Goal: Complete Application Form: Complete application form

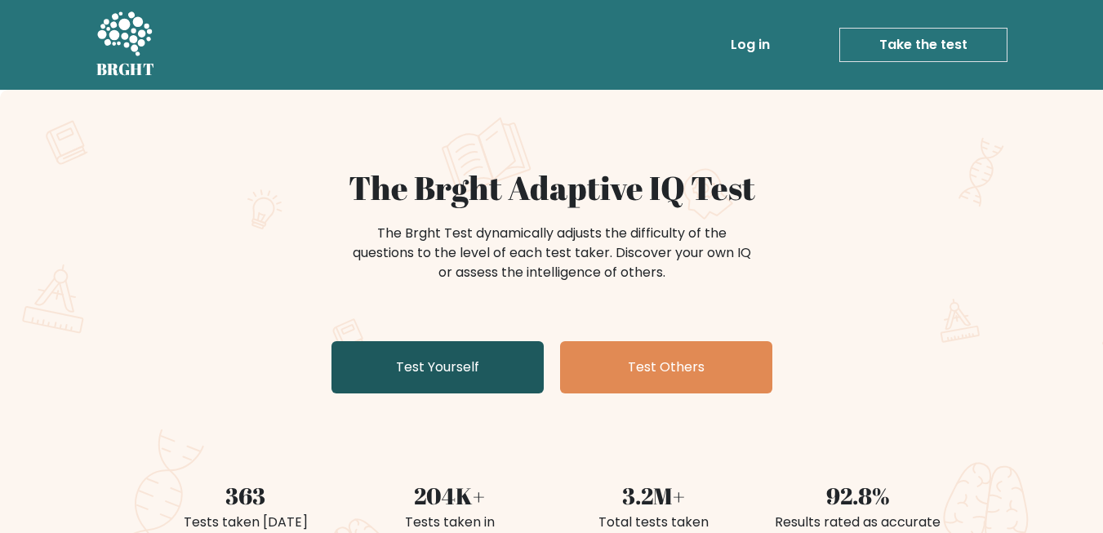
click at [436, 375] on link "Test Yourself" at bounding box center [437, 367] width 212 height 52
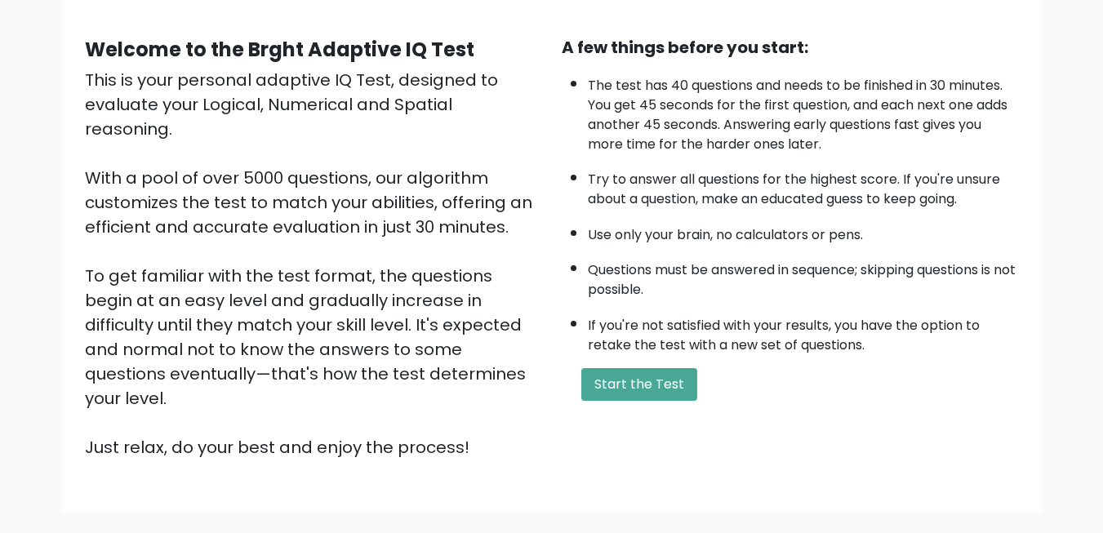
scroll to position [153, 0]
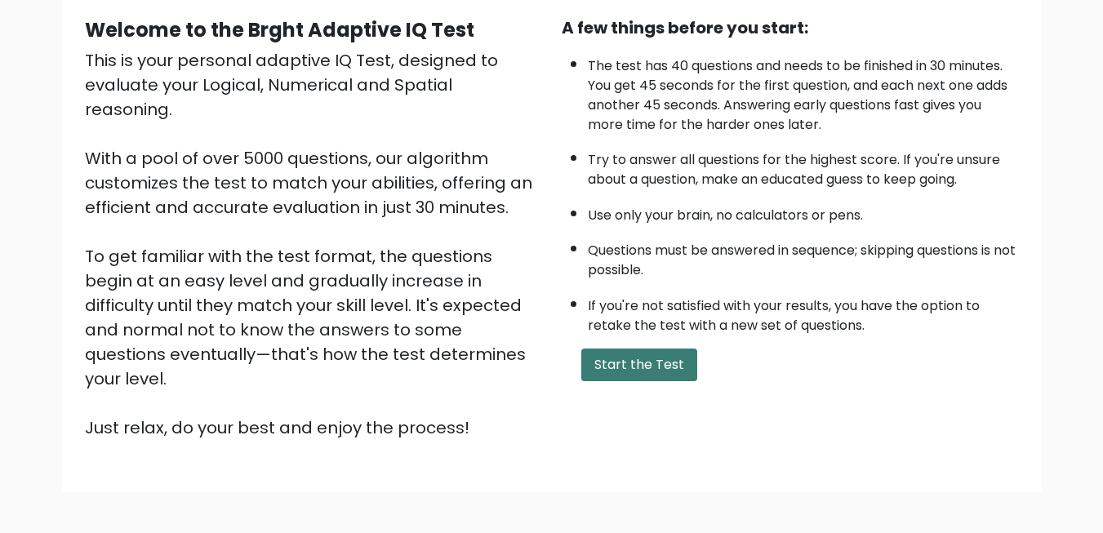
click at [629, 374] on button "Start the Test" at bounding box center [639, 365] width 116 height 33
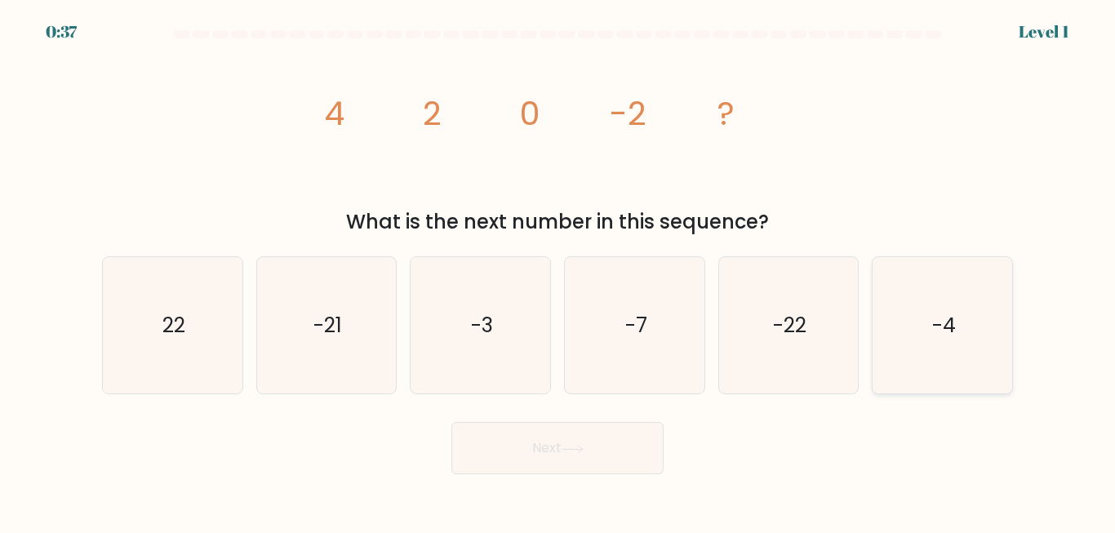
click at [953, 323] on text "-4" at bounding box center [944, 325] width 24 height 29
click at [558, 271] on input "f. -4" at bounding box center [558, 269] width 1 height 4
radio input "true"
click at [579, 445] on icon at bounding box center [573, 449] width 22 height 9
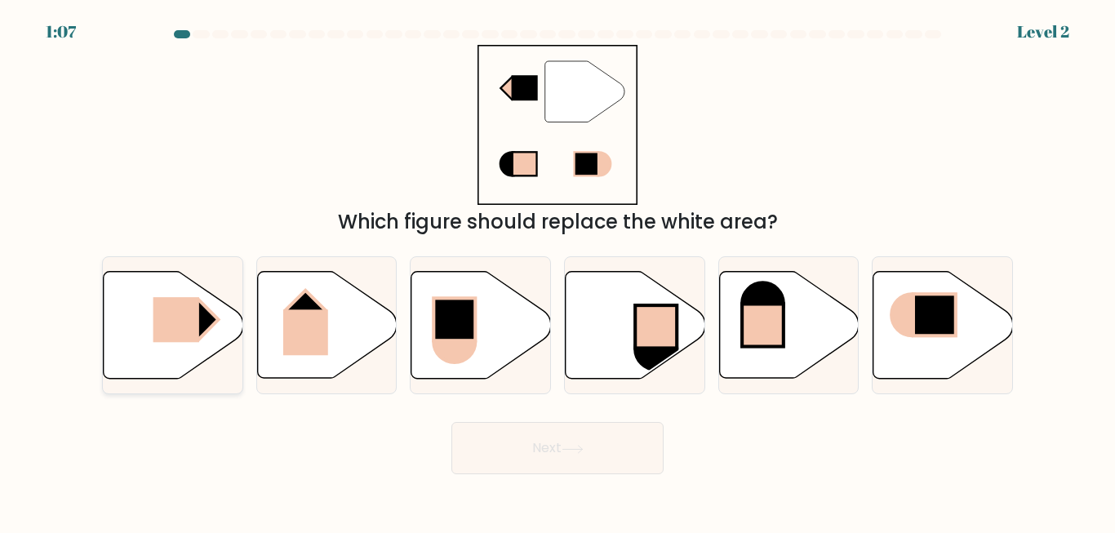
click at [190, 337] on rect at bounding box center [176, 319] width 46 height 45
click at [558, 271] on input "a." at bounding box center [558, 269] width 1 height 4
radio input "true"
click at [603, 449] on button "Next" at bounding box center [557, 448] width 212 height 52
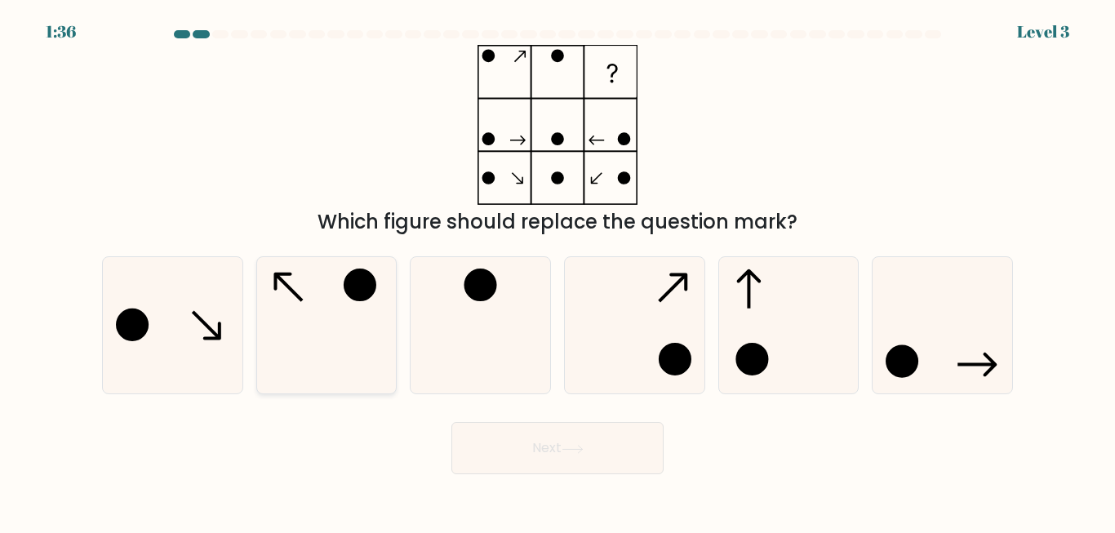
click at [335, 300] on icon at bounding box center [326, 325] width 136 height 136
click at [558, 271] on input "b." at bounding box center [558, 269] width 1 height 4
radio input "true"
click at [510, 460] on button "Next" at bounding box center [557, 448] width 212 height 52
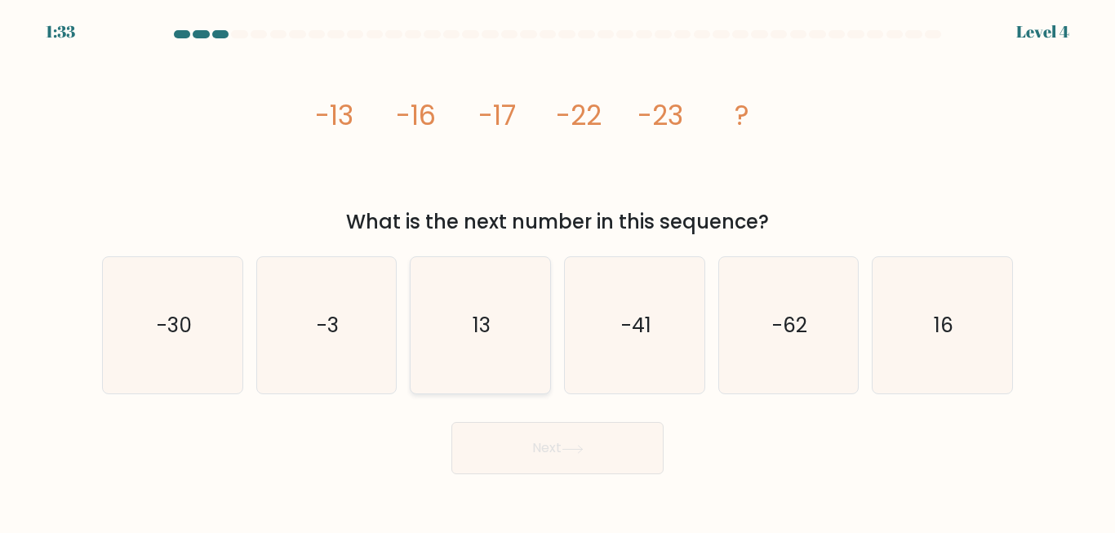
click at [486, 344] on icon "13" at bounding box center [480, 325] width 136 height 136
click at [558, 271] on input "c. 13" at bounding box center [558, 269] width 1 height 4
radio input "true"
click at [551, 443] on button "Next" at bounding box center [557, 448] width 212 height 52
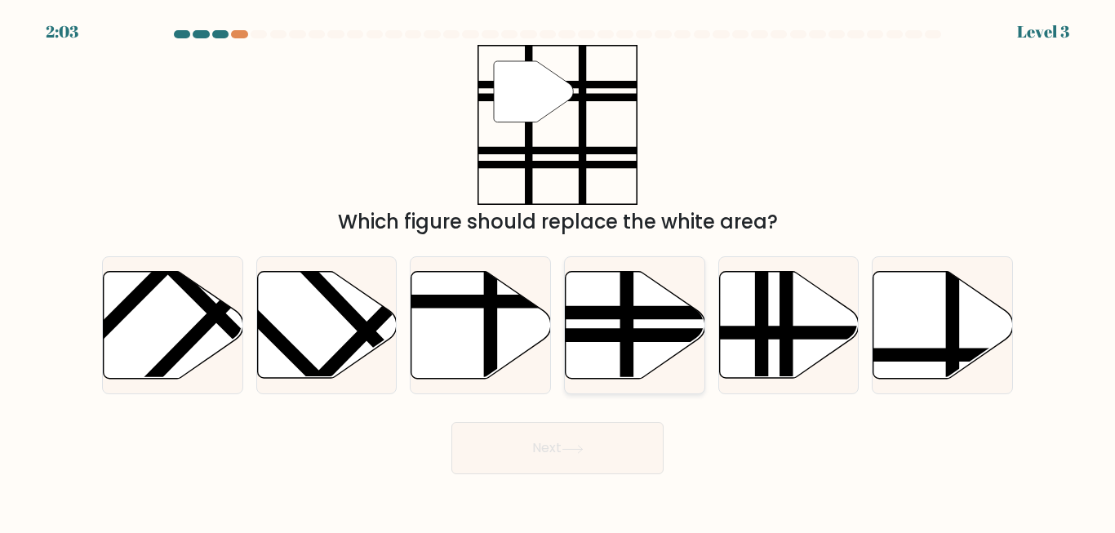
click at [638, 342] on icon at bounding box center [636, 325] width 140 height 107
click at [558, 271] on input "d." at bounding box center [558, 269] width 1 height 4
radio input "true"
click at [605, 451] on button "Next" at bounding box center [557, 448] width 212 height 52
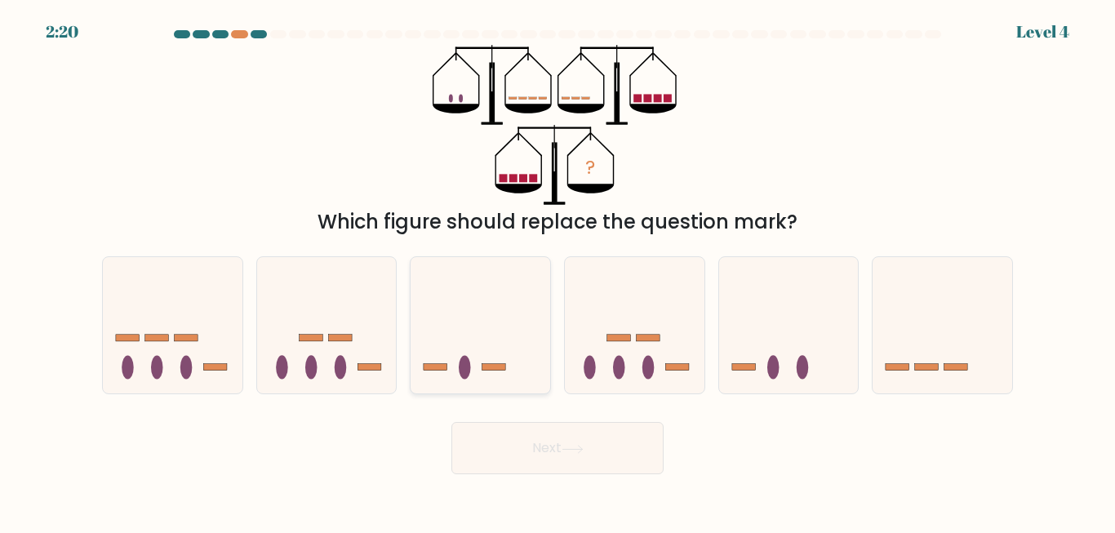
click at [453, 352] on icon at bounding box center [481, 325] width 140 height 115
click at [558, 271] on input "c." at bounding box center [558, 269] width 1 height 4
radio input "true"
click at [554, 449] on button "Next" at bounding box center [557, 448] width 212 height 52
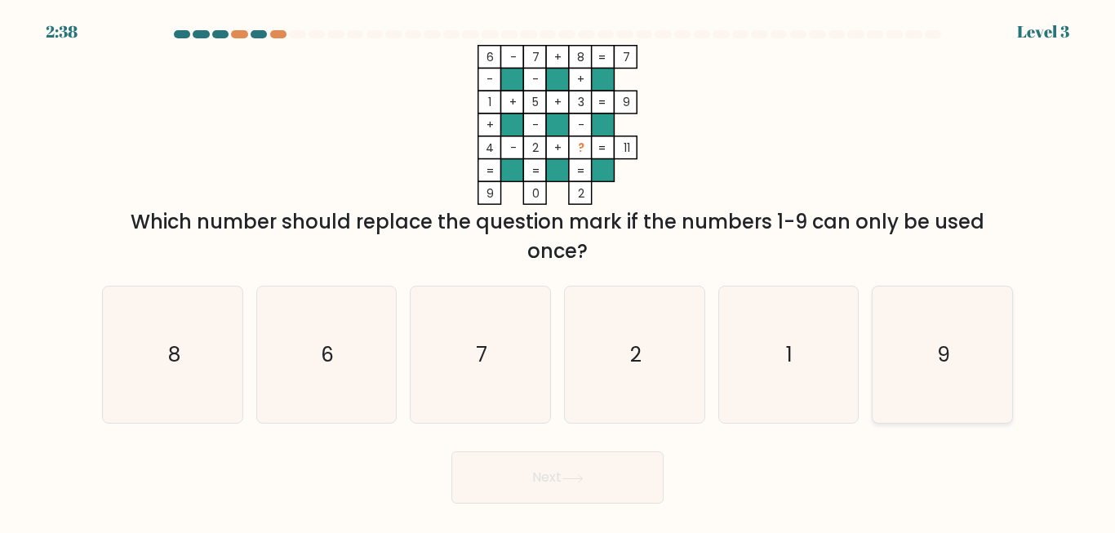
click at [949, 369] on text "9" at bounding box center [943, 354] width 13 height 29
click at [558, 271] on input "f. 9" at bounding box center [558, 269] width 1 height 4
radio input "true"
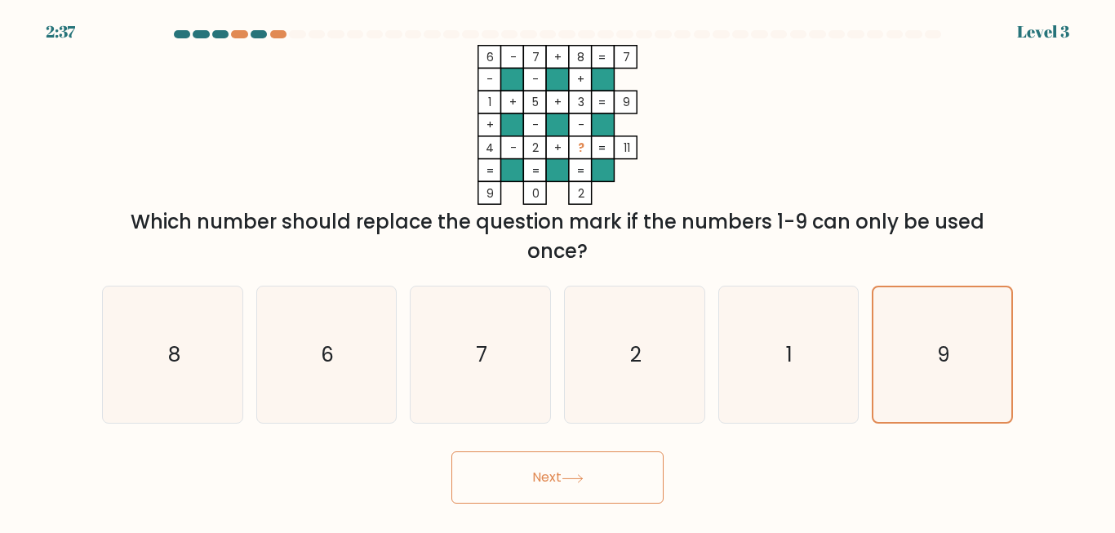
click at [580, 489] on button "Next" at bounding box center [557, 477] width 212 height 52
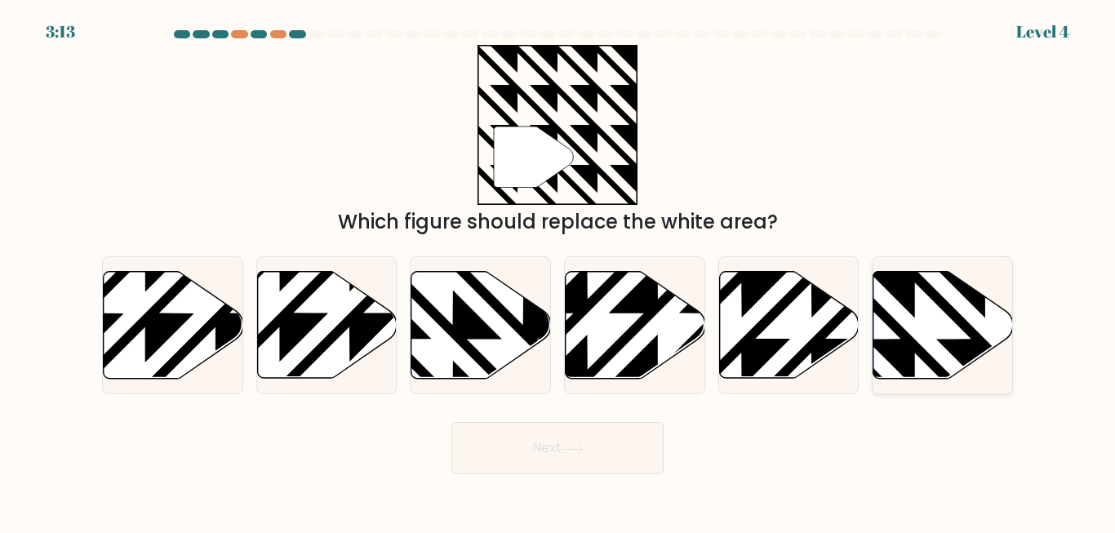
click at [925, 329] on icon at bounding box center [944, 325] width 140 height 107
click at [558, 271] on input "f." at bounding box center [558, 269] width 1 height 4
radio input "true"
click at [596, 459] on button "Next" at bounding box center [557, 448] width 212 height 52
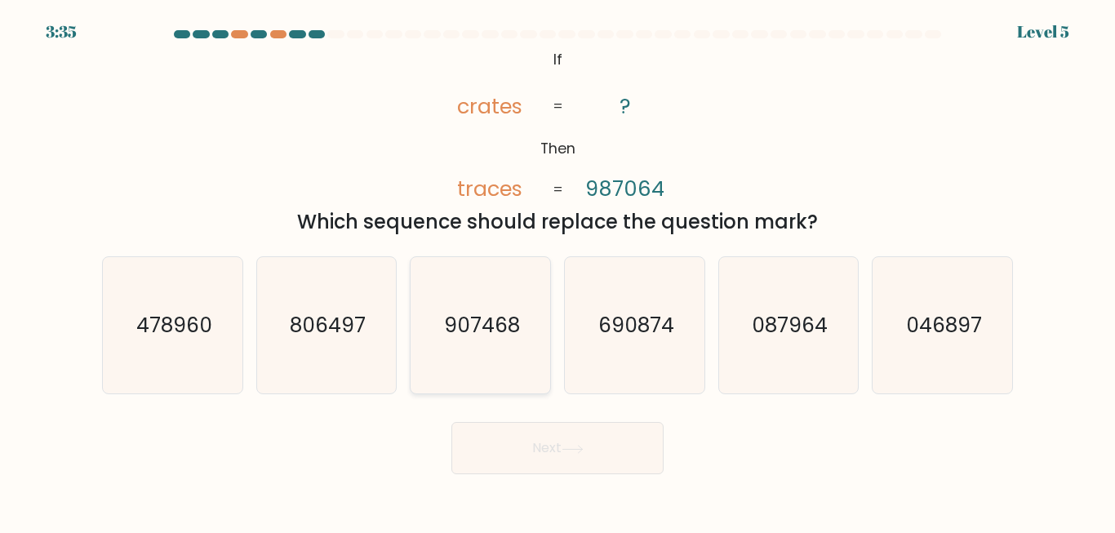
click at [486, 325] on text "907468" at bounding box center [482, 325] width 76 height 29
click at [558, 271] on input "c. 907468" at bounding box center [558, 269] width 1 height 4
radio input "true"
click at [565, 456] on button "Next" at bounding box center [557, 448] width 212 height 52
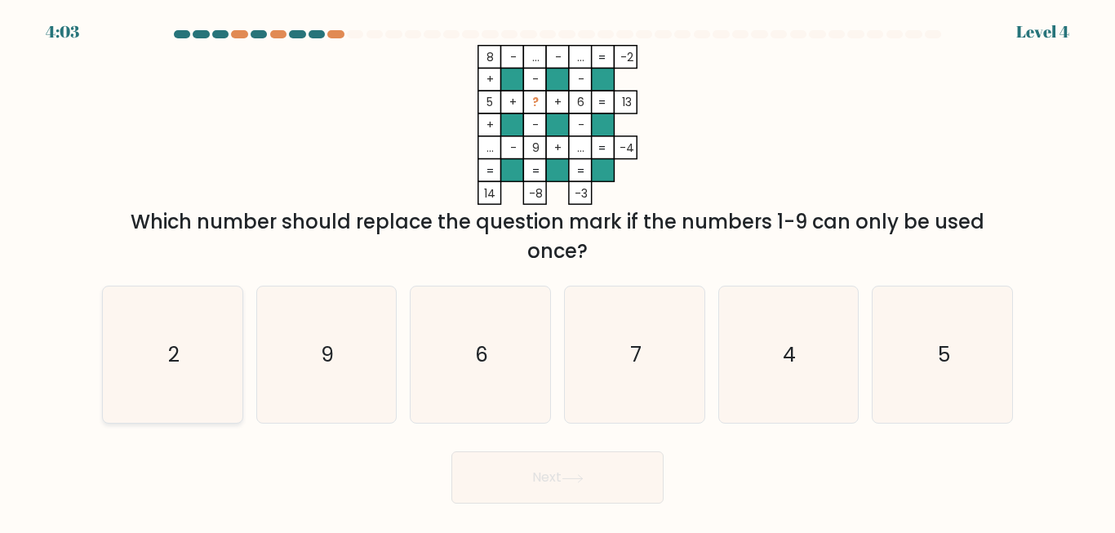
click at [208, 357] on icon "2" at bounding box center [172, 355] width 136 height 136
click at [558, 271] on input "a. 2" at bounding box center [558, 269] width 1 height 4
radio input "true"
click at [550, 477] on button "Next" at bounding box center [557, 477] width 212 height 52
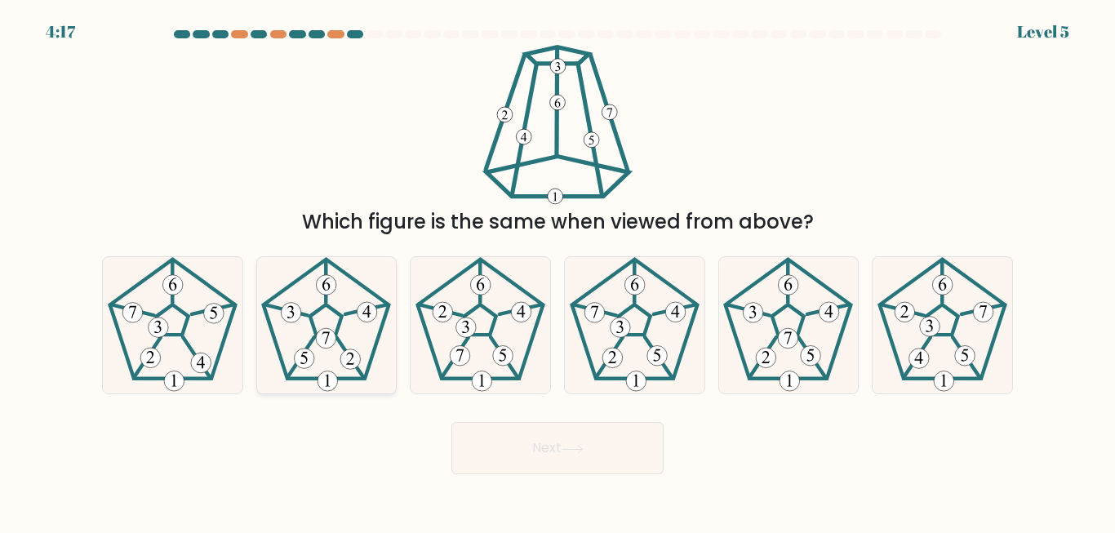
click at [339, 348] on icon at bounding box center [326, 325] width 136 height 136
click at [558, 271] on input "b." at bounding box center [558, 269] width 1 height 4
radio input "true"
click at [339, 348] on icon at bounding box center [326, 325] width 135 height 135
click at [558, 271] on input "b." at bounding box center [558, 269] width 1 height 4
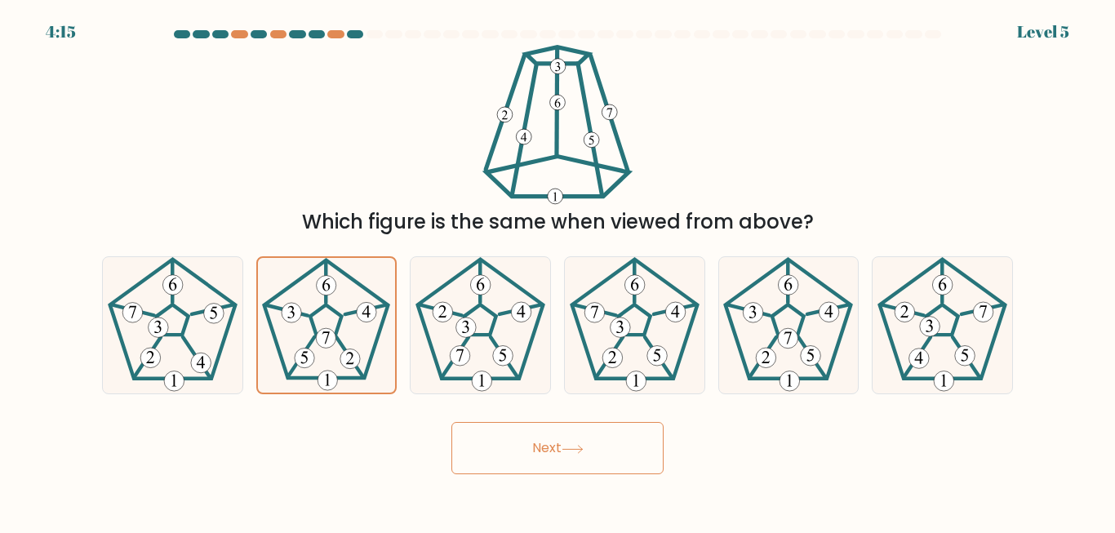
click at [534, 459] on button "Next" at bounding box center [557, 448] width 212 height 52
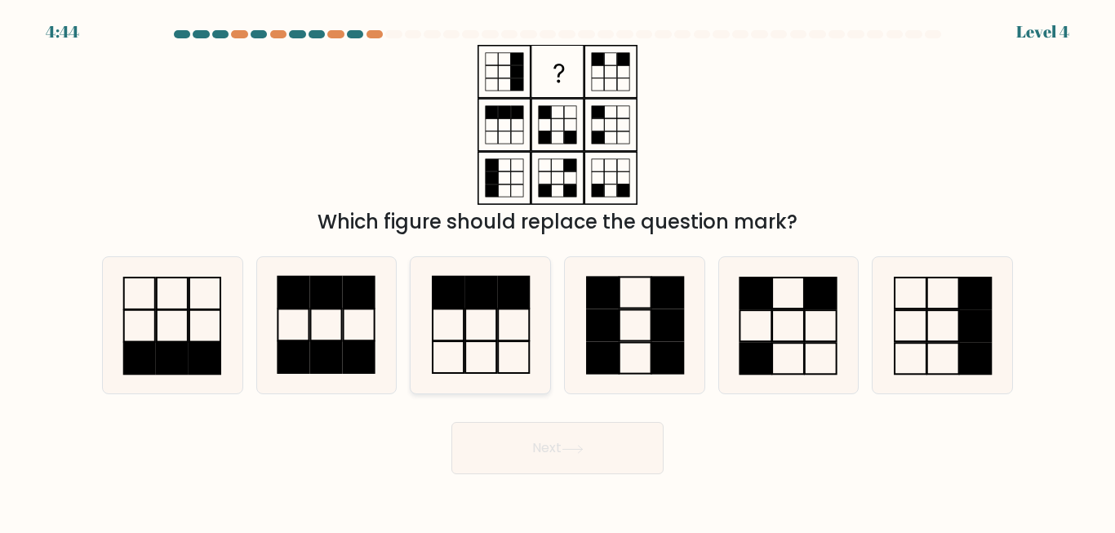
click at [498, 306] on rect at bounding box center [513, 293] width 31 height 32
click at [558, 271] on input "c." at bounding box center [558, 269] width 1 height 4
radio input "true"
click at [570, 459] on button "Next" at bounding box center [557, 448] width 212 height 52
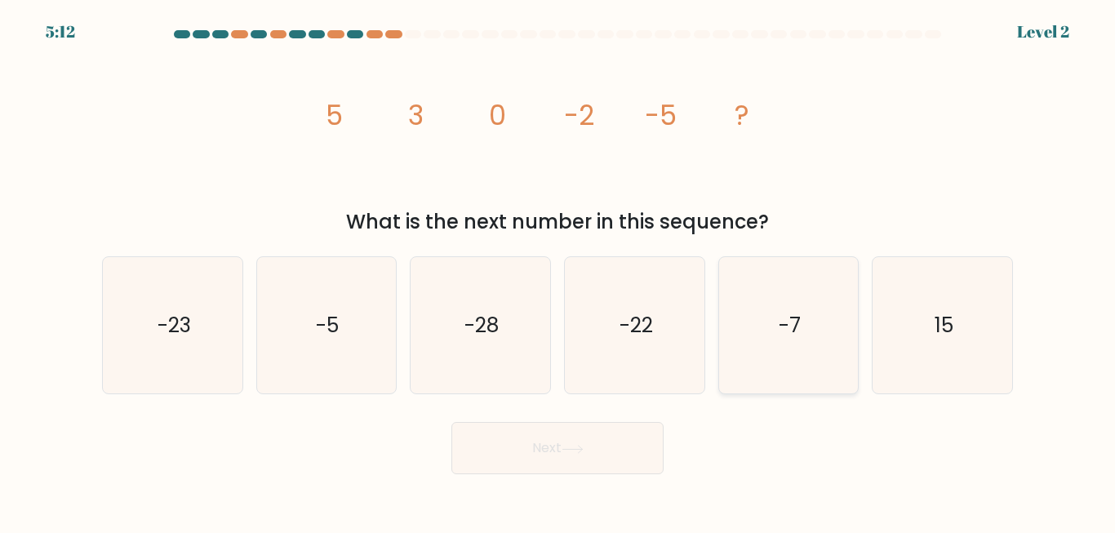
click at [769, 332] on icon "-7" at bounding box center [788, 325] width 136 height 136
click at [558, 271] on input "e. -7" at bounding box center [558, 269] width 1 height 4
radio input "true"
click at [570, 446] on icon at bounding box center [573, 449] width 22 height 9
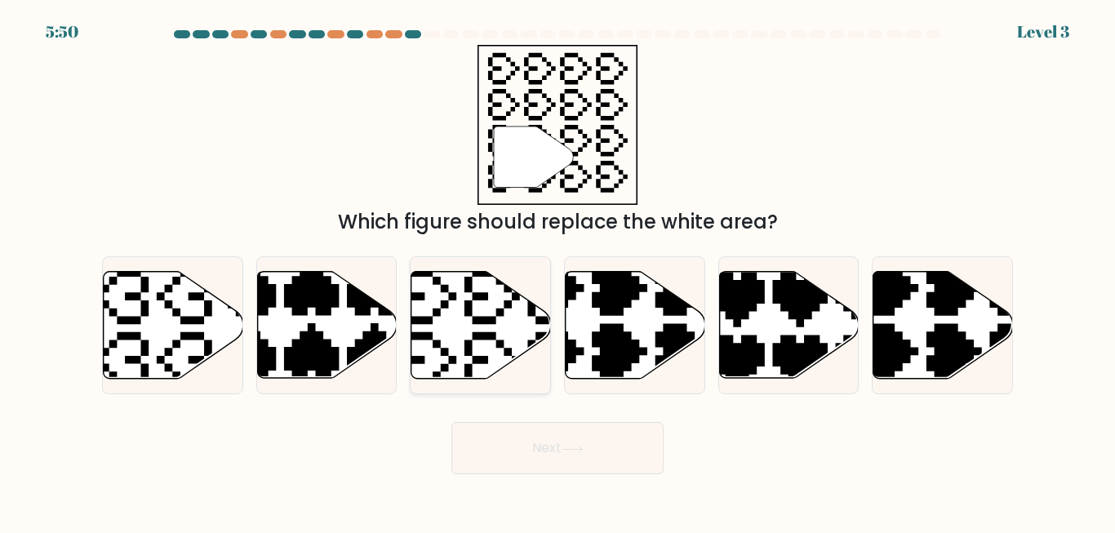
click at [509, 337] on icon at bounding box center [481, 325] width 140 height 107
click at [558, 271] on input "c." at bounding box center [558, 269] width 1 height 4
radio input "true"
click at [564, 453] on button "Next" at bounding box center [557, 448] width 212 height 52
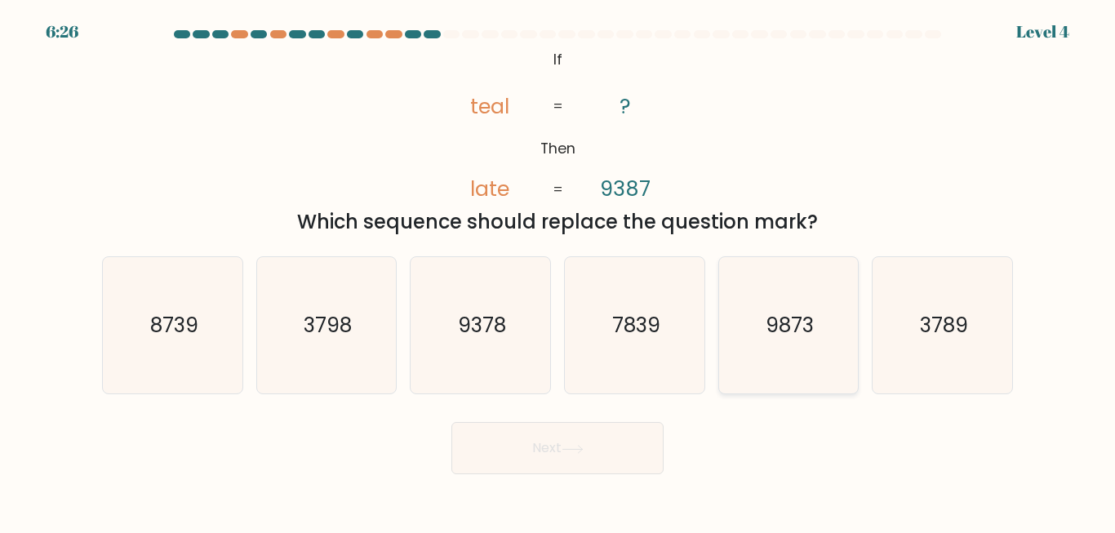
click at [808, 325] on text "9873" at bounding box center [790, 325] width 48 height 29
click at [558, 271] on input "e. 9873" at bounding box center [558, 269] width 1 height 4
radio input "true"
click at [581, 445] on icon at bounding box center [573, 449] width 22 height 9
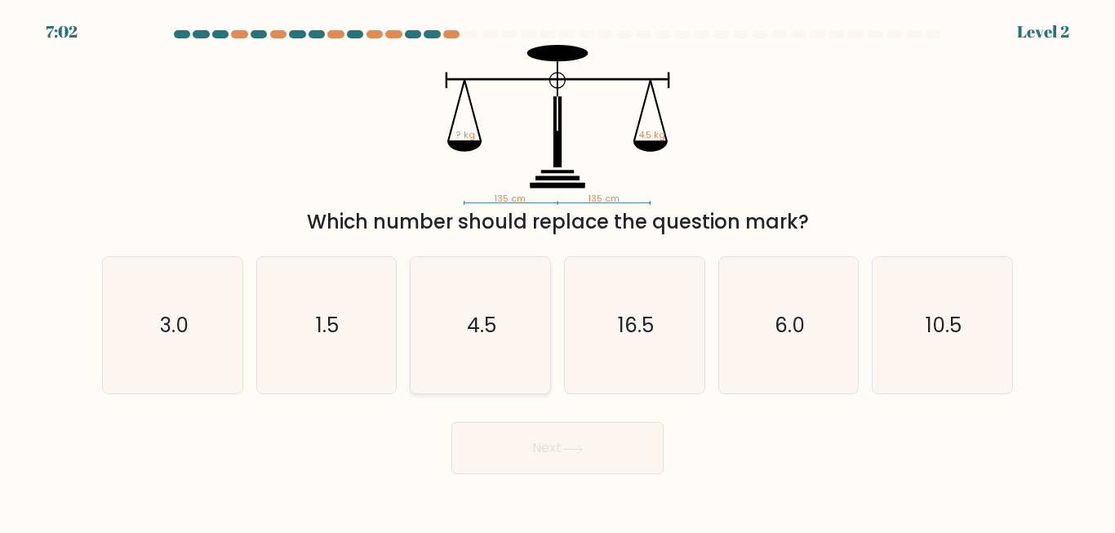
click at [496, 322] on text "4.5" at bounding box center [481, 325] width 29 height 29
click at [558, 271] on input "c. 4.5" at bounding box center [558, 269] width 1 height 4
radio input "true"
click at [550, 464] on button "Next" at bounding box center [557, 448] width 212 height 52
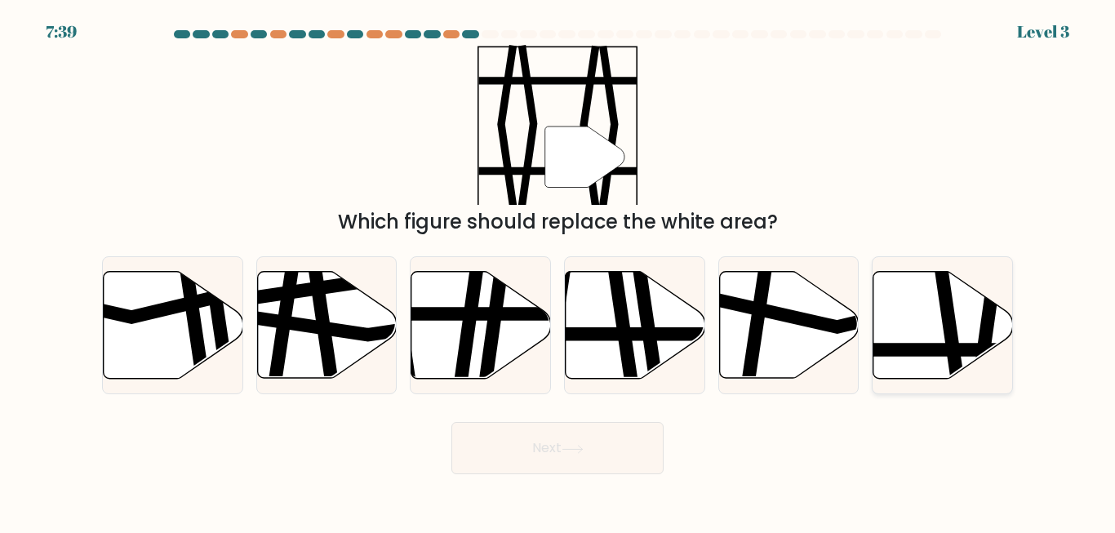
click at [949, 350] on icon at bounding box center [951, 271] width 20 height 281
click at [558, 271] on input "f." at bounding box center [558, 269] width 1 height 4
radio input "true"
click at [616, 462] on button "Next" at bounding box center [557, 448] width 212 height 52
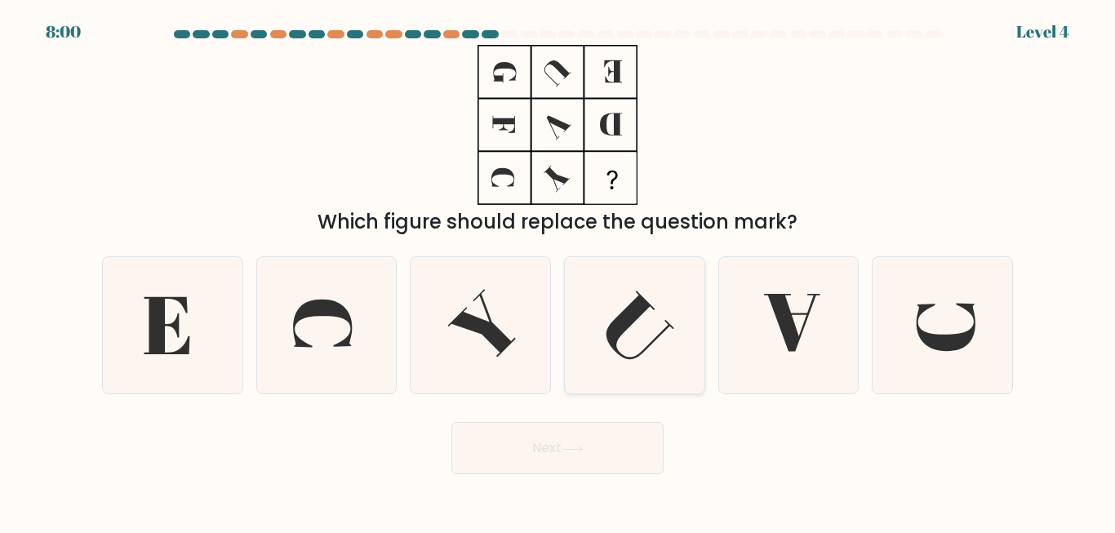
click at [655, 331] on icon at bounding box center [635, 325] width 136 height 136
click at [558, 271] on input "d." at bounding box center [558, 269] width 1 height 4
radio input "true"
click at [599, 461] on button "Next" at bounding box center [557, 448] width 212 height 52
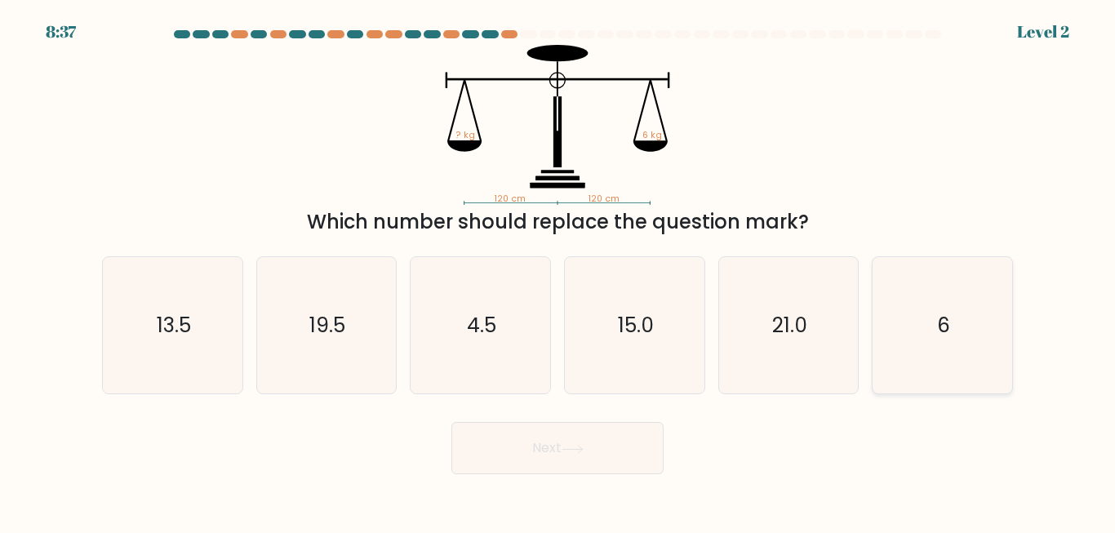
click at [915, 337] on icon "6" at bounding box center [942, 325] width 136 height 136
click at [558, 271] on input "f. 6" at bounding box center [558, 269] width 1 height 4
radio input "true"
click at [560, 457] on button "Next" at bounding box center [557, 448] width 212 height 52
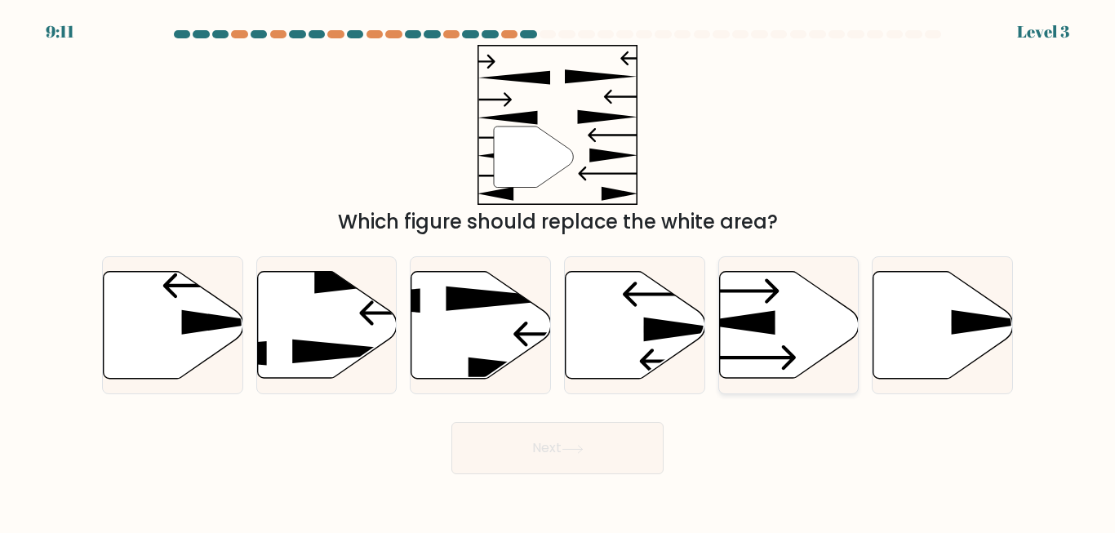
click at [764, 342] on icon at bounding box center [789, 325] width 140 height 107
click at [558, 271] on input "e." at bounding box center [558, 269] width 1 height 4
radio input "true"
click at [616, 448] on button "Next" at bounding box center [557, 448] width 212 height 52
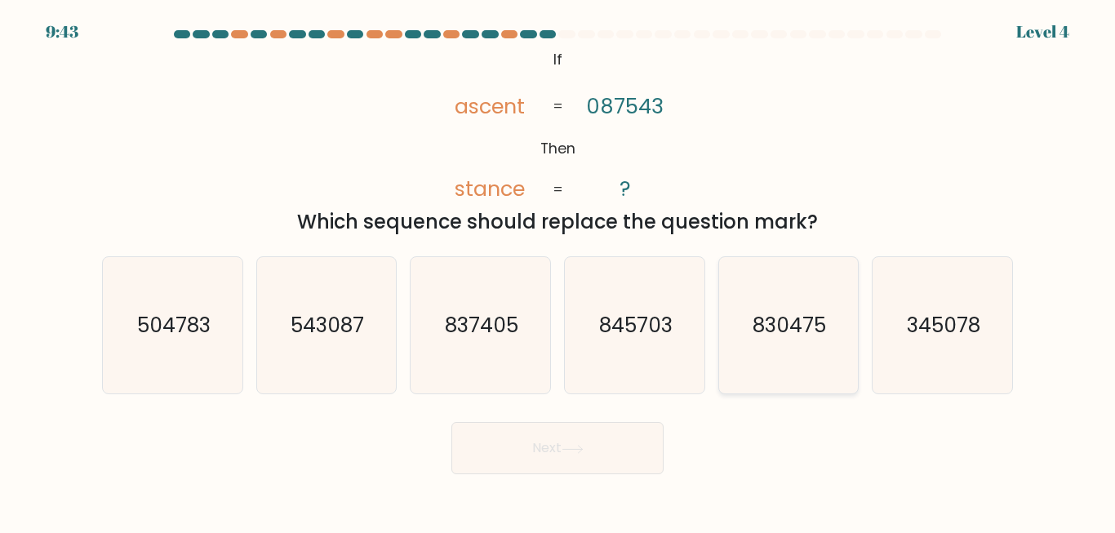
click at [789, 336] on text "830475" at bounding box center [790, 325] width 73 height 29
click at [558, 271] on input "e. 830475" at bounding box center [558, 269] width 1 height 4
radio input "true"
click at [507, 457] on button "Next" at bounding box center [557, 448] width 212 height 52
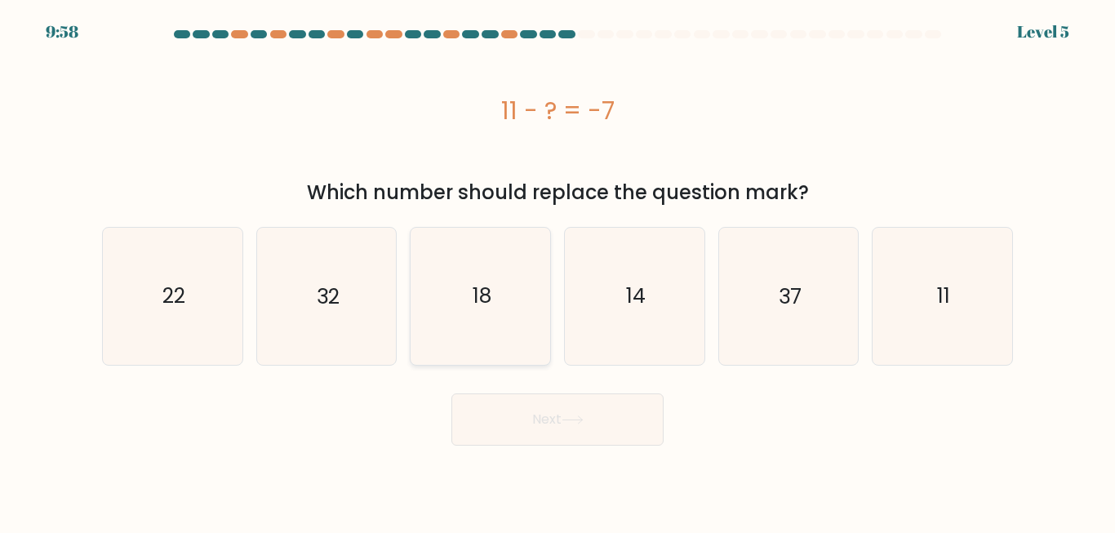
click at [456, 334] on icon "18" at bounding box center [480, 296] width 136 height 136
click at [558, 271] on input "c. 18" at bounding box center [558, 269] width 1 height 4
radio input "true"
click at [472, 422] on button "Next" at bounding box center [557, 419] width 212 height 52
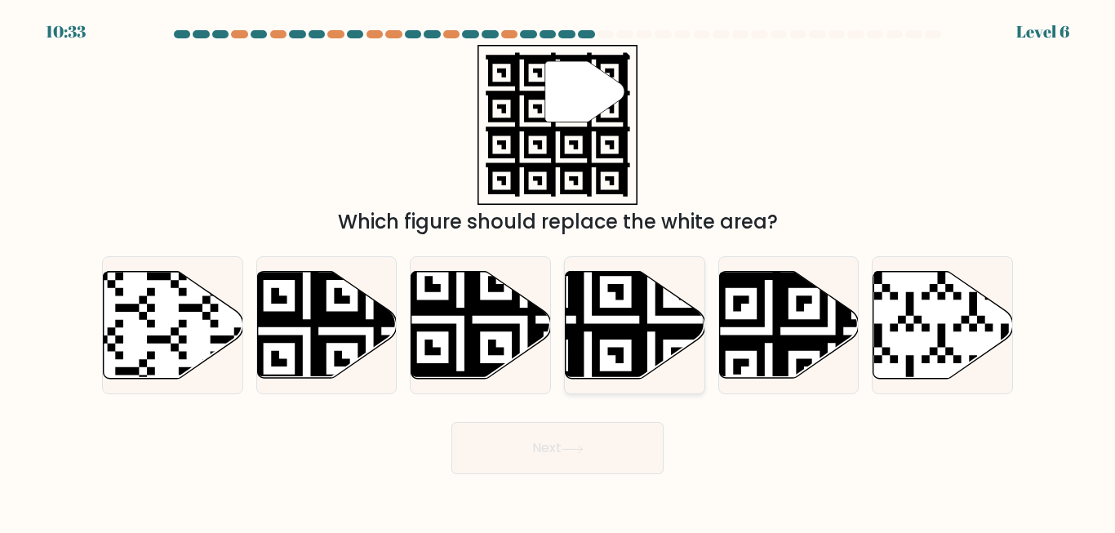
click at [617, 338] on icon at bounding box center [587, 382] width 253 height 253
click at [558, 271] on input "d." at bounding box center [558, 269] width 1 height 4
radio input "true"
click at [768, 327] on icon at bounding box center [789, 325] width 140 height 107
click at [558, 271] on input "e." at bounding box center [558, 269] width 1 height 4
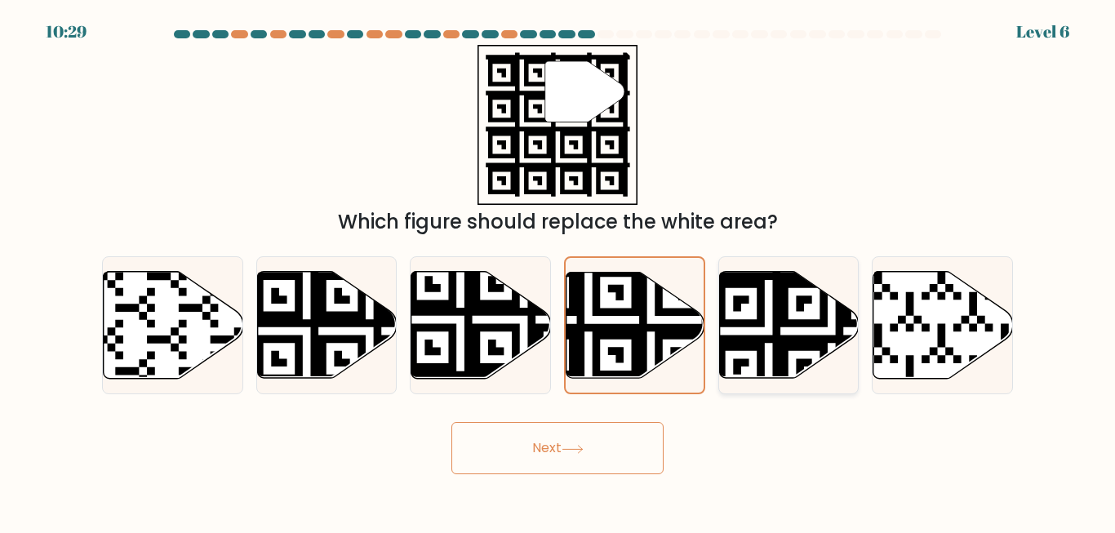
radio input "true"
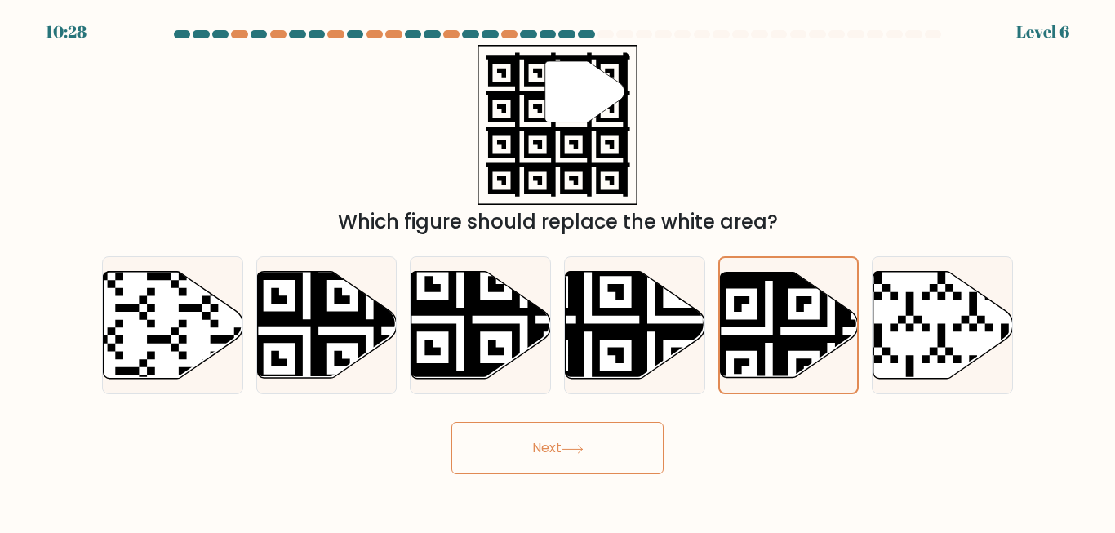
click at [607, 457] on button "Next" at bounding box center [557, 448] width 212 height 52
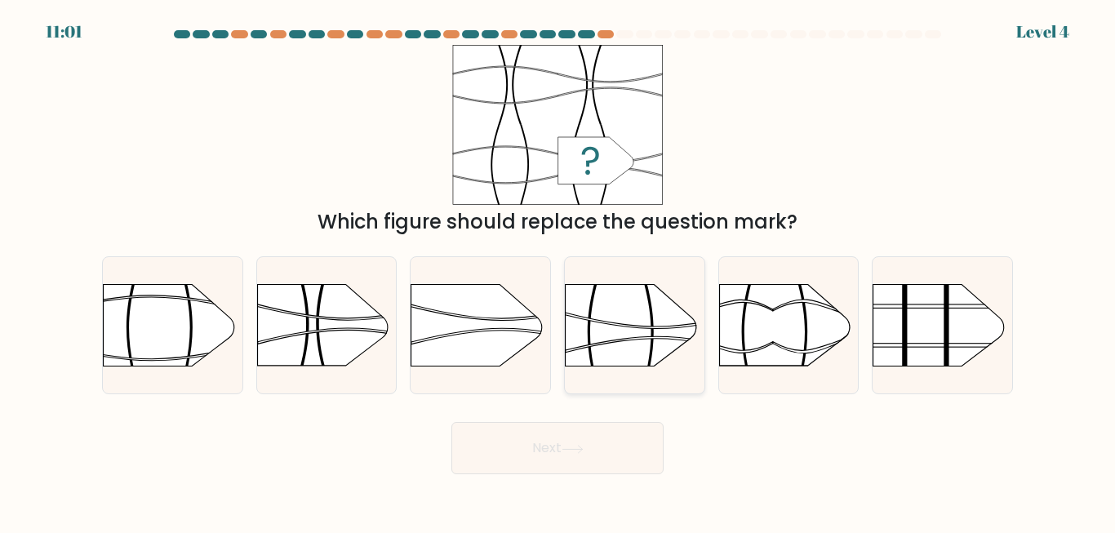
click at [611, 336] on rect at bounding box center [565, 264] width 362 height 276
click at [558, 271] on input "d." at bounding box center [558, 269] width 1 height 4
radio input "true"
click at [547, 444] on button "Next" at bounding box center [557, 448] width 212 height 52
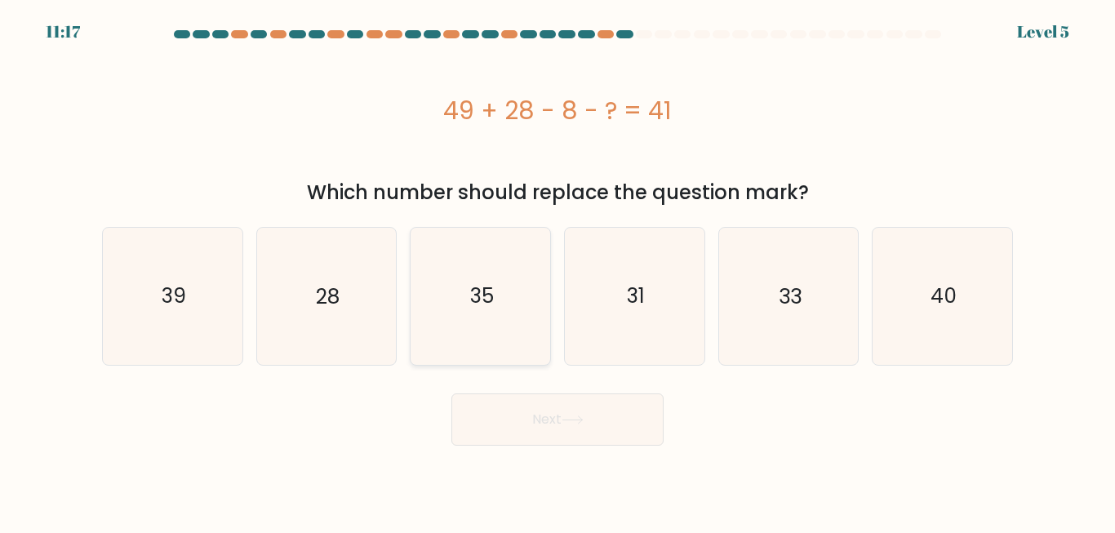
click at [494, 298] on text "35" at bounding box center [482, 296] width 24 height 29
click at [558, 271] on input "c. 35" at bounding box center [558, 269] width 1 height 4
radio input "true"
click at [293, 334] on icon "28" at bounding box center [326, 296] width 136 height 136
click at [558, 271] on input "b. 28" at bounding box center [558, 269] width 1 height 4
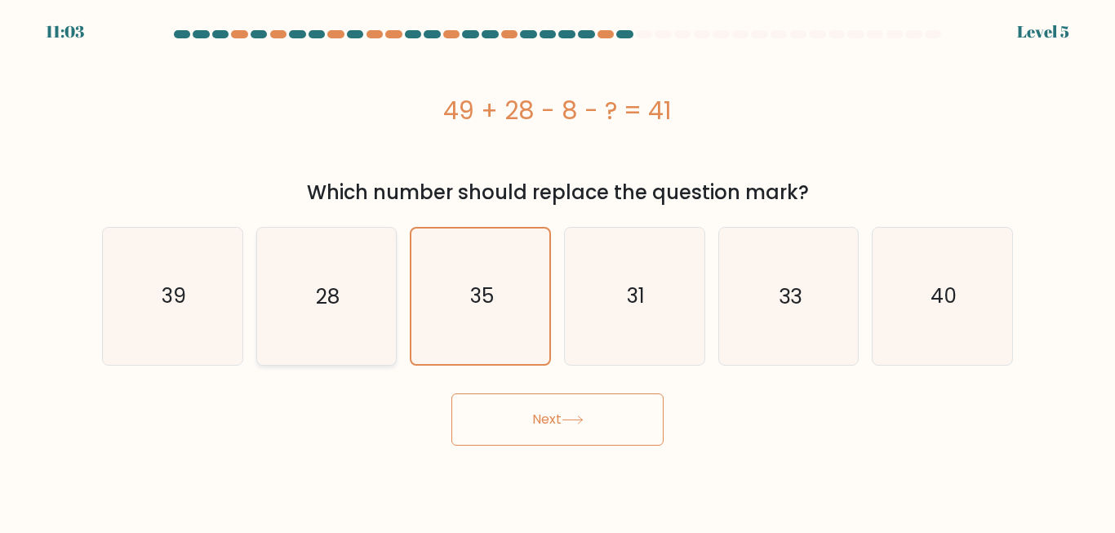
radio input "true"
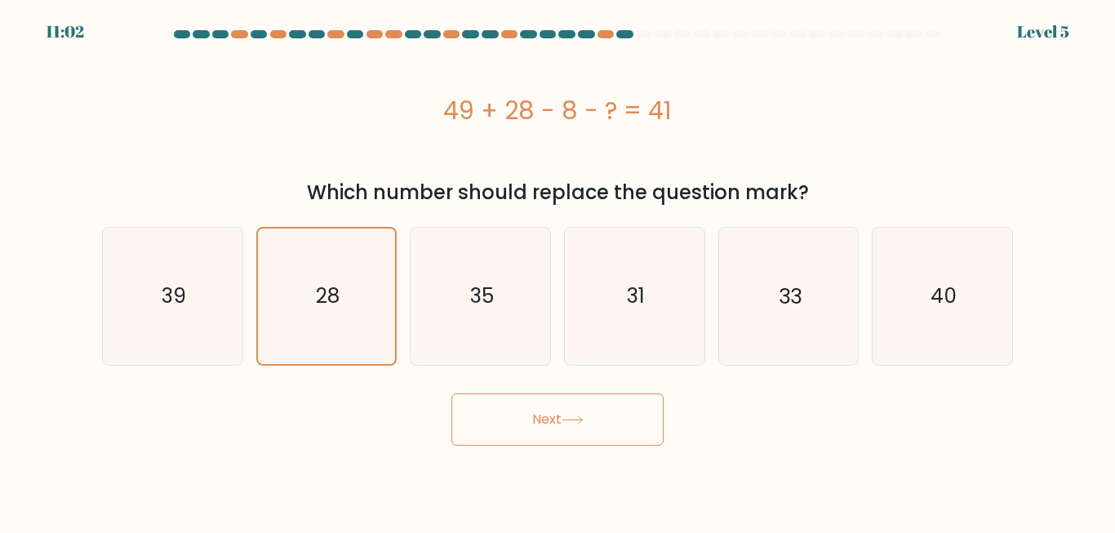
click at [491, 433] on button "Next" at bounding box center [557, 419] width 212 height 52
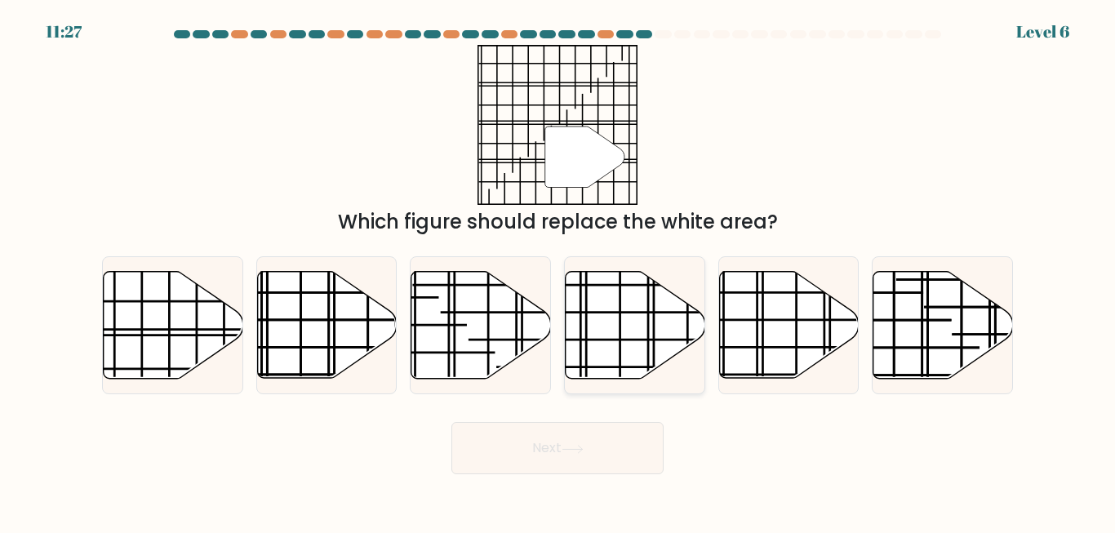
click at [620, 345] on line at bounding box center [620, 382] width 0 height 278
click at [558, 271] on input "d." at bounding box center [558, 269] width 1 height 4
radio input "true"
click at [803, 358] on icon at bounding box center [789, 325] width 140 height 107
click at [558, 271] on input "e." at bounding box center [558, 269] width 1 height 4
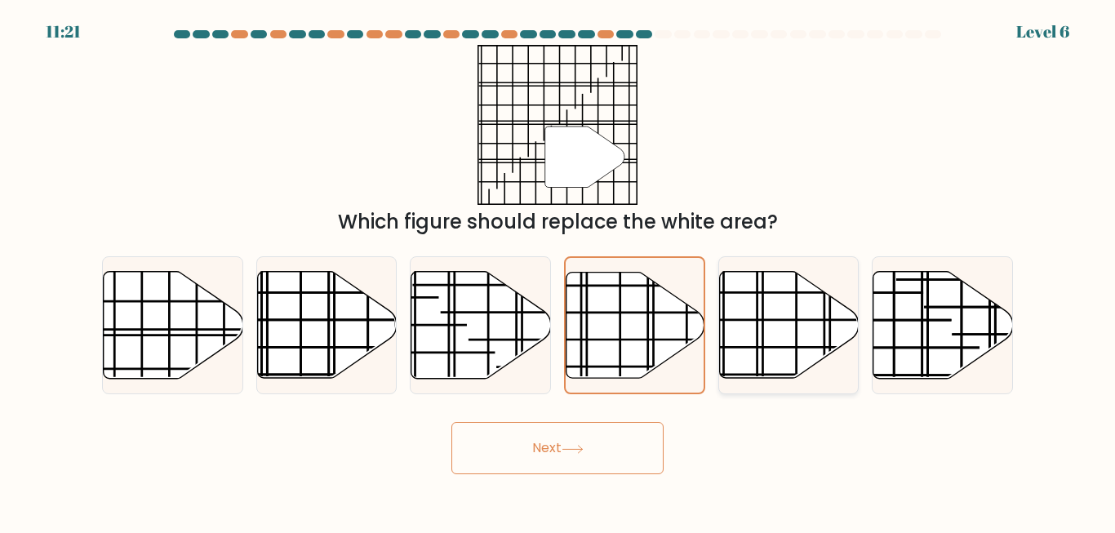
radio input "true"
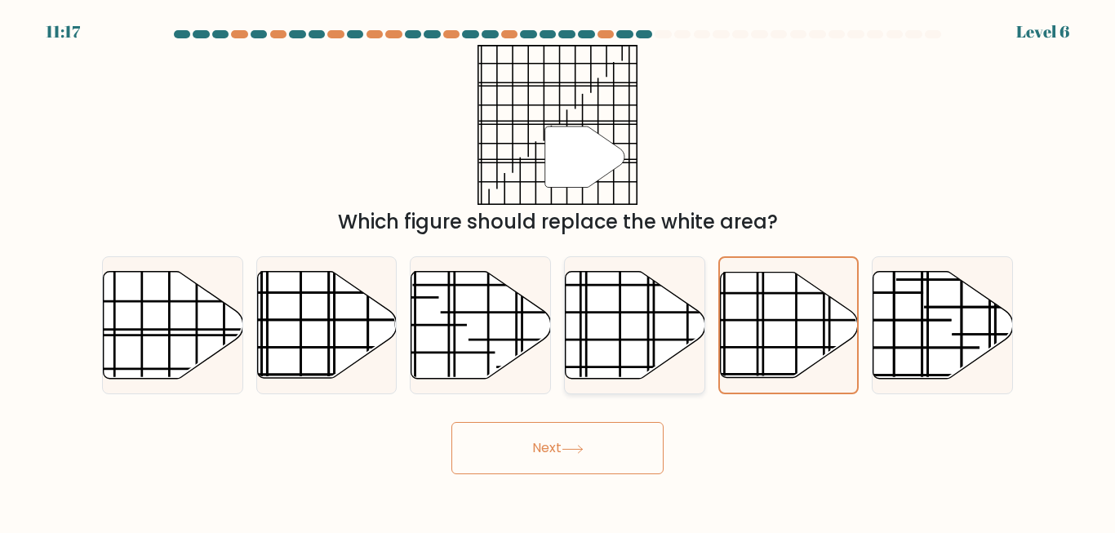
click at [638, 312] on line at bounding box center [616, 312] width 223 height 0
click at [558, 271] on input "d." at bounding box center [558, 269] width 1 height 4
radio input "true"
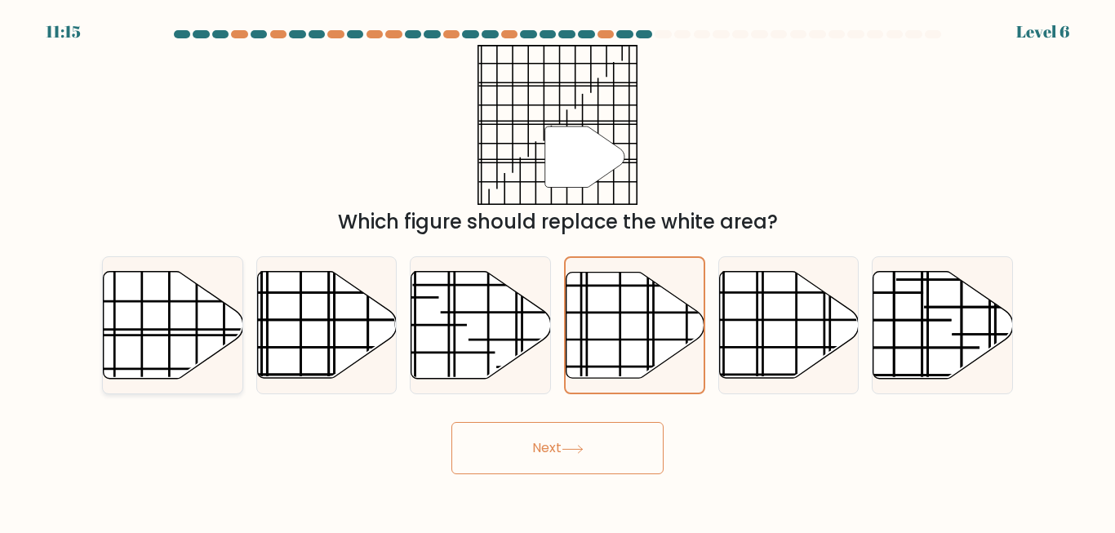
click at [129, 327] on icon at bounding box center [174, 325] width 140 height 107
click at [558, 271] on input "a." at bounding box center [558, 269] width 1 height 4
radio input "true"
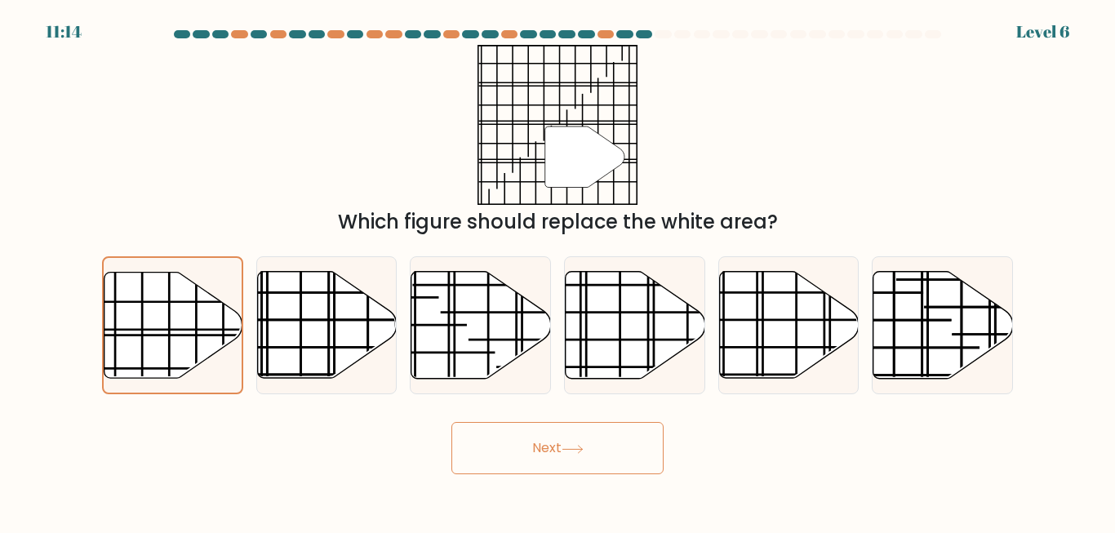
click at [503, 461] on button "Next" at bounding box center [557, 448] width 212 height 52
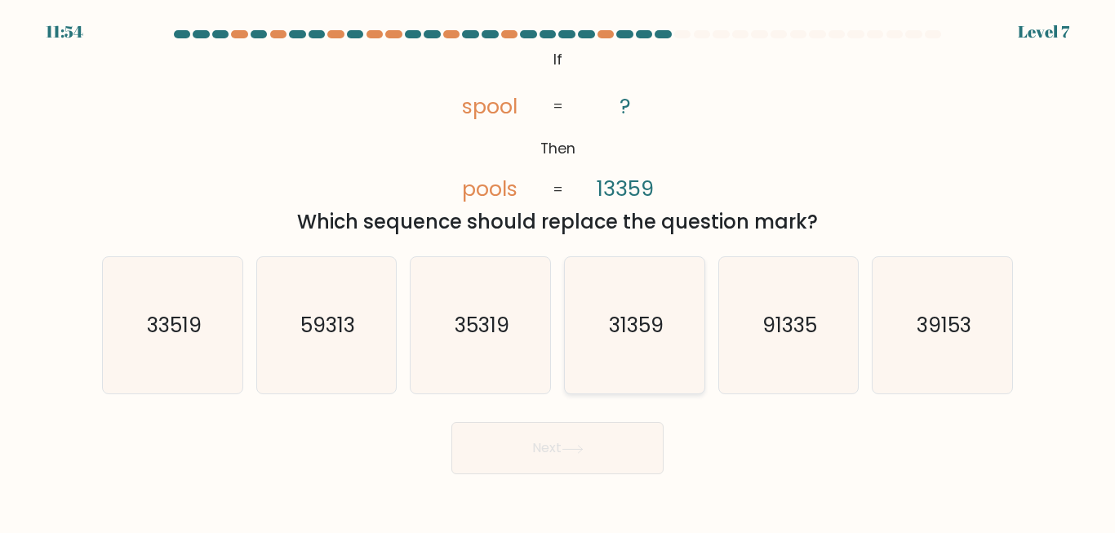
click at [616, 361] on icon "31359" at bounding box center [635, 325] width 136 height 136
click at [558, 271] on input "d. 31359" at bounding box center [558, 269] width 1 height 4
radio input "true"
click at [541, 438] on button "Next" at bounding box center [557, 448] width 212 height 52
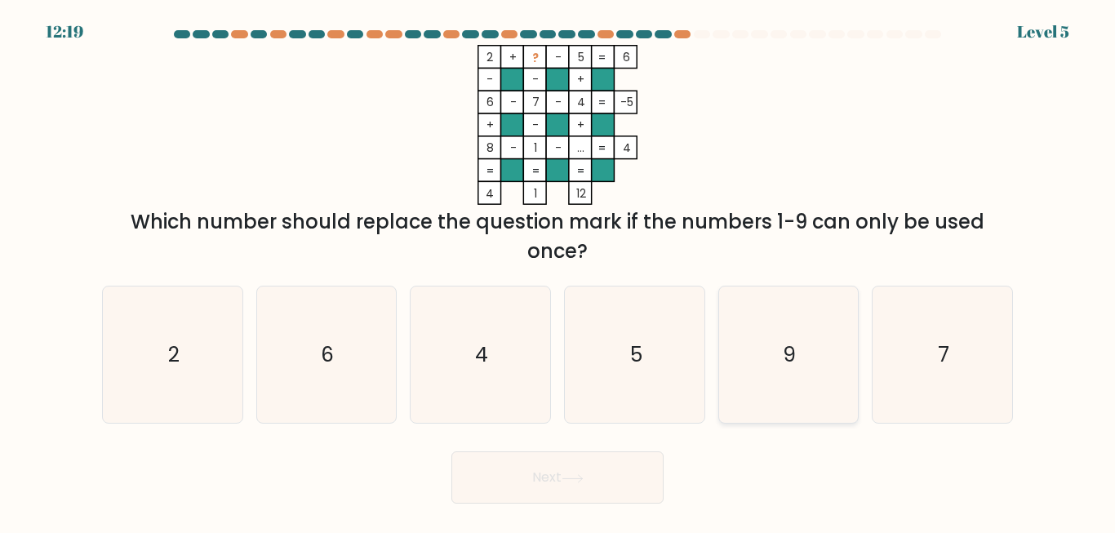
click at [807, 346] on icon "9" at bounding box center [788, 355] width 136 height 136
click at [558, 271] on input "e. 9" at bounding box center [558, 269] width 1 height 4
radio input "true"
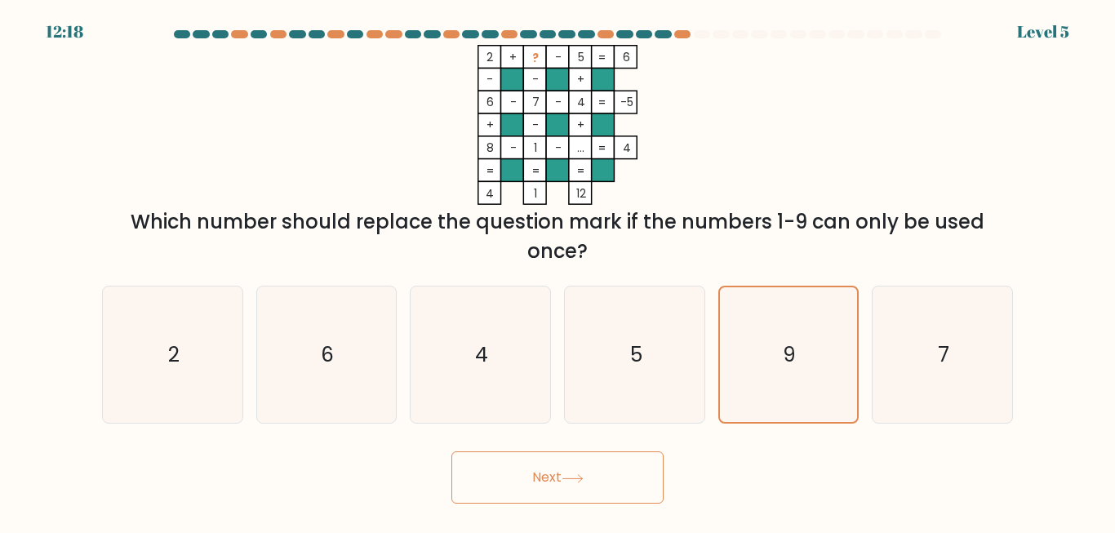
click at [622, 466] on button "Next" at bounding box center [557, 477] width 212 height 52
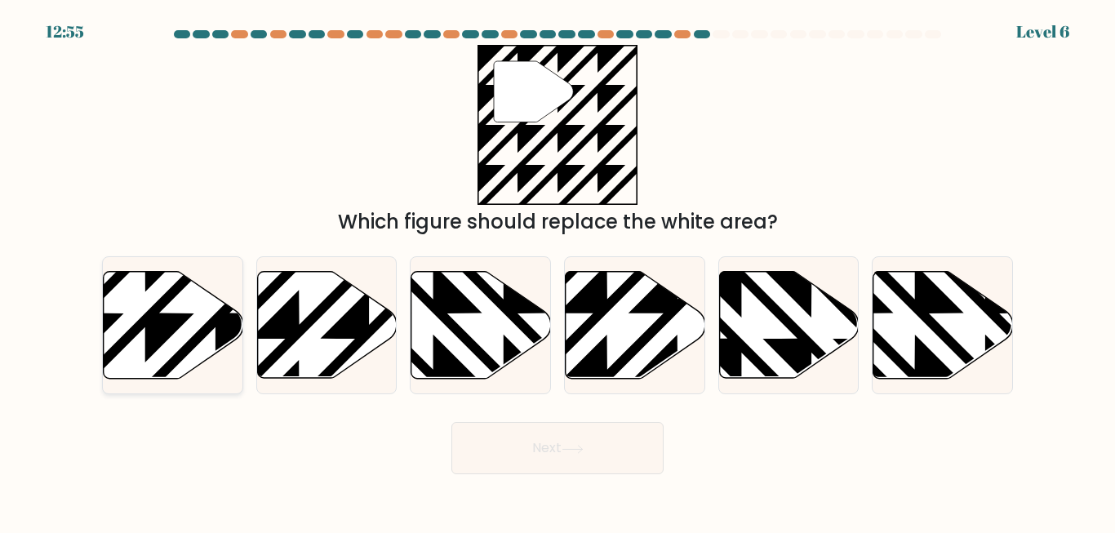
click at [131, 336] on icon at bounding box center [215, 383] width 281 height 281
click at [558, 271] on input "a." at bounding box center [558, 269] width 1 height 4
radio input "true"
click at [509, 469] on button "Next" at bounding box center [557, 448] width 212 height 52
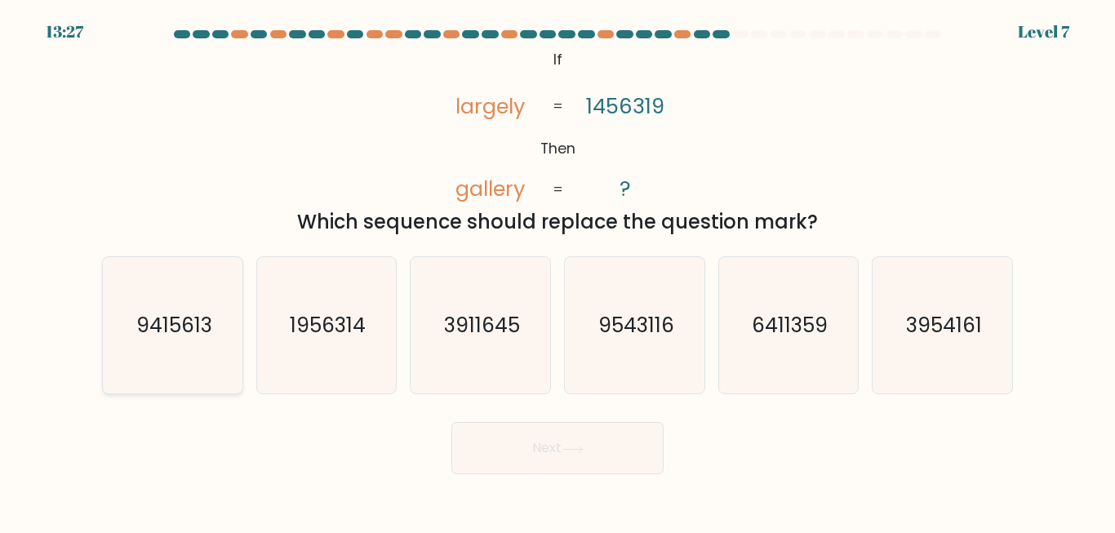
click at [182, 329] on text "9415613" at bounding box center [174, 325] width 76 height 29
click at [558, 271] on input "a. 9415613" at bounding box center [558, 269] width 1 height 4
radio input "true"
click at [510, 458] on button "Next" at bounding box center [557, 448] width 212 height 52
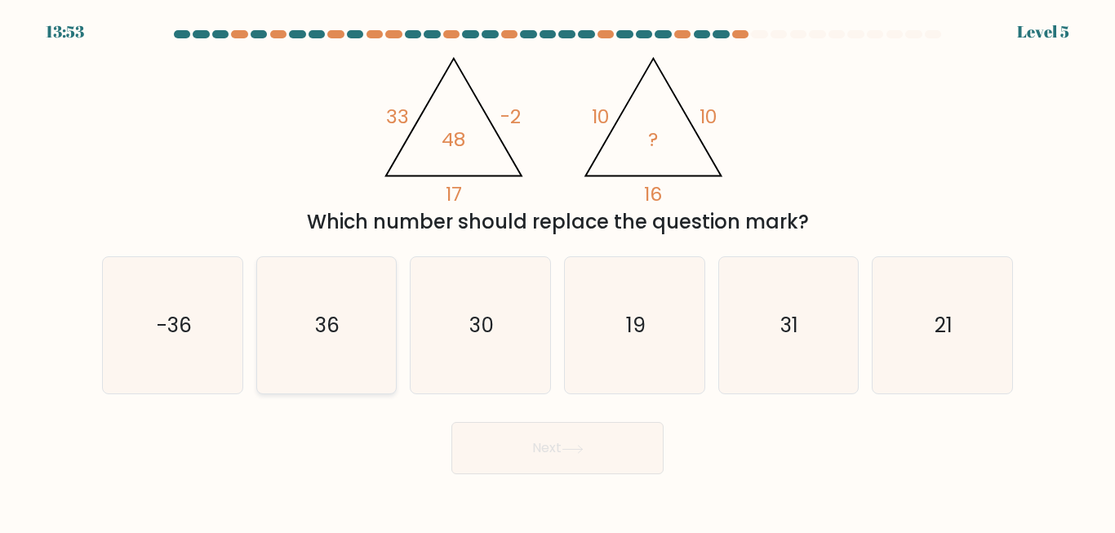
click at [327, 341] on icon "36" at bounding box center [326, 325] width 136 height 136
click at [558, 271] on input "b. 36" at bounding box center [558, 269] width 1 height 4
radio input "true"
click at [544, 445] on button "Next" at bounding box center [557, 448] width 212 height 52
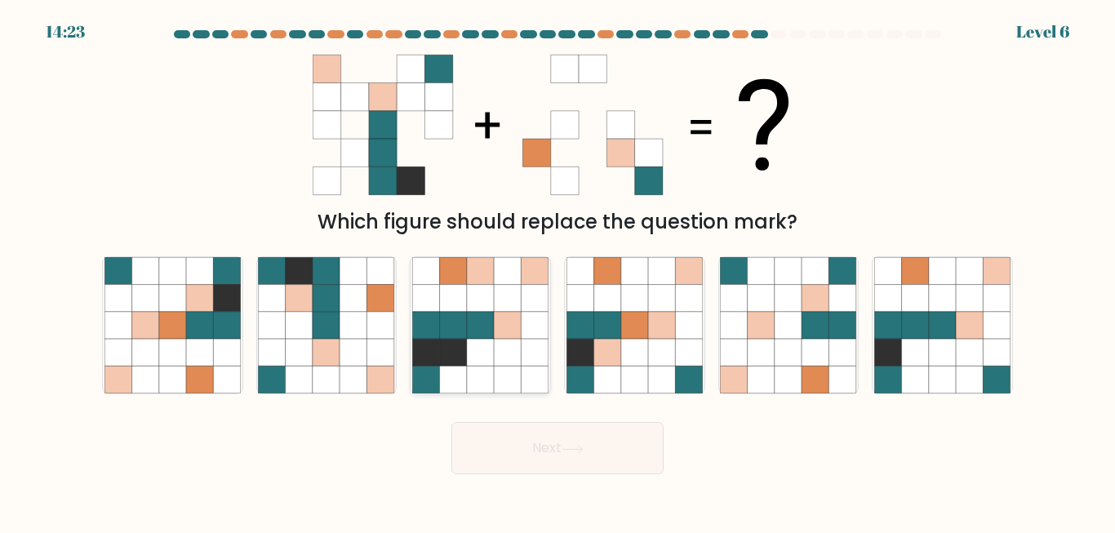
click at [467, 298] on icon at bounding box center [480, 298] width 27 height 27
click at [558, 271] on input "c." at bounding box center [558, 269] width 1 height 4
radio input "true"
click at [558, 460] on button "Next" at bounding box center [557, 448] width 212 height 52
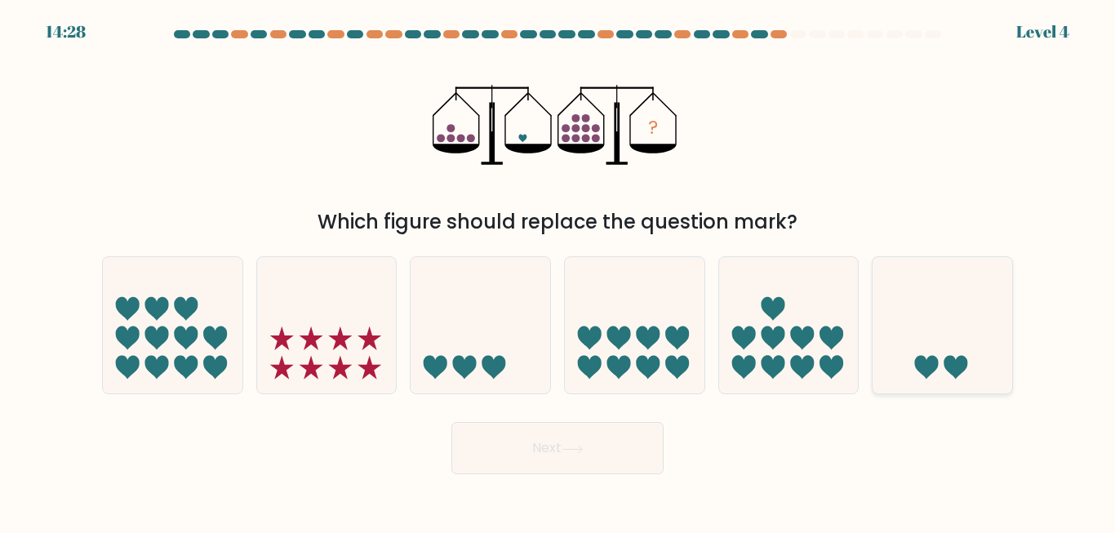
click at [901, 367] on icon at bounding box center [943, 325] width 140 height 115
click at [558, 271] on input "f." at bounding box center [558, 269] width 1 height 4
radio input "true"
click at [531, 464] on button "Next" at bounding box center [557, 448] width 212 height 52
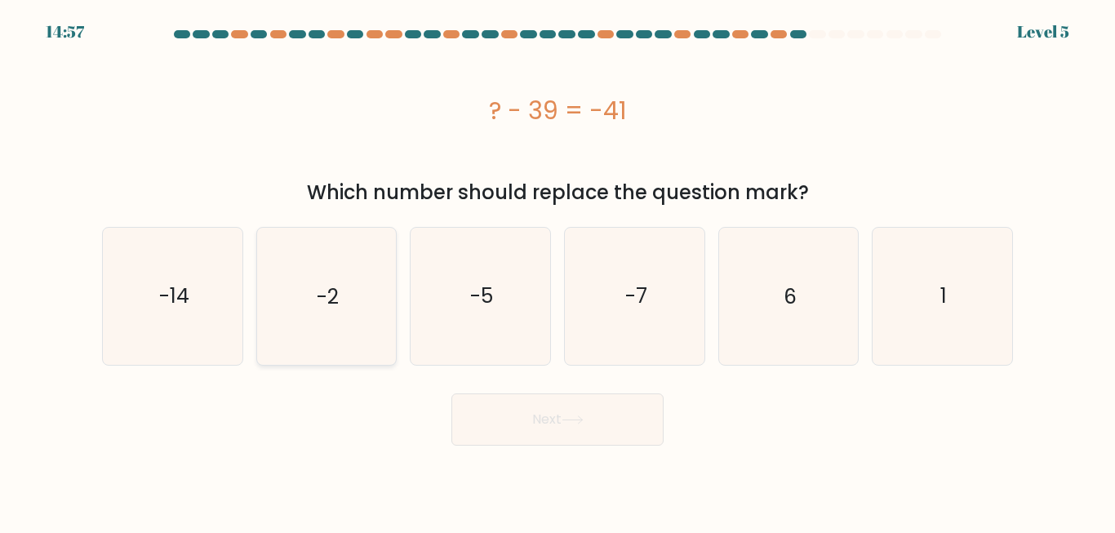
click at [336, 293] on text "-2" at bounding box center [328, 296] width 22 height 29
click at [558, 271] on input "b. -2" at bounding box center [558, 269] width 1 height 4
radio input "true"
click at [582, 426] on button "Next" at bounding box center [557, 419] width 212 height 52
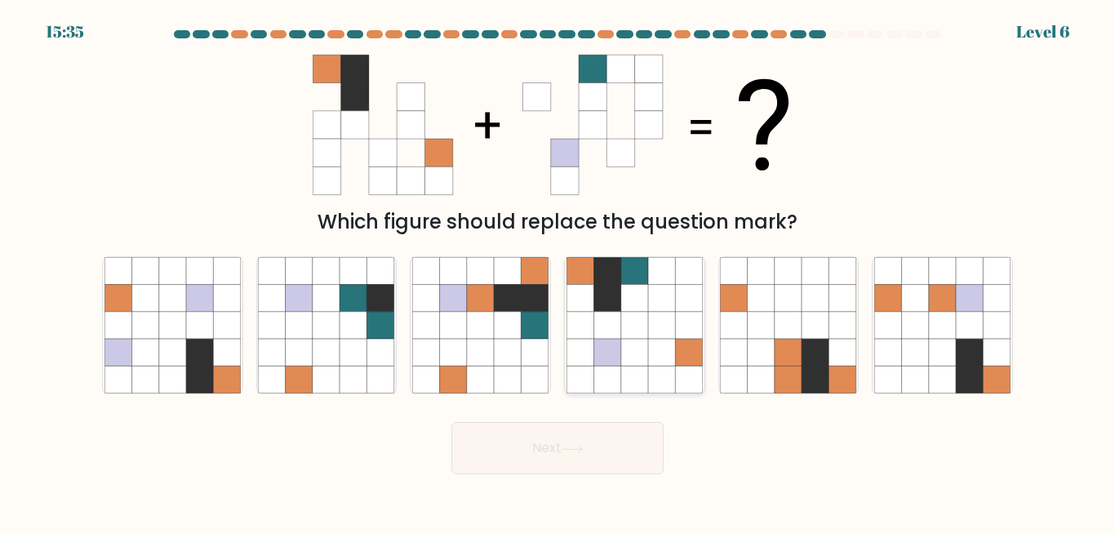
click at [634, 308] on icon at bounding box center [634, 298] width 27 height 27
click at [558, 271] on input "d." at bounding box center [558, 269] width 1 height 4
radio input "true"
click at [614, 456] on button "Next" at bounding box center [557, 448] width 212 height 52
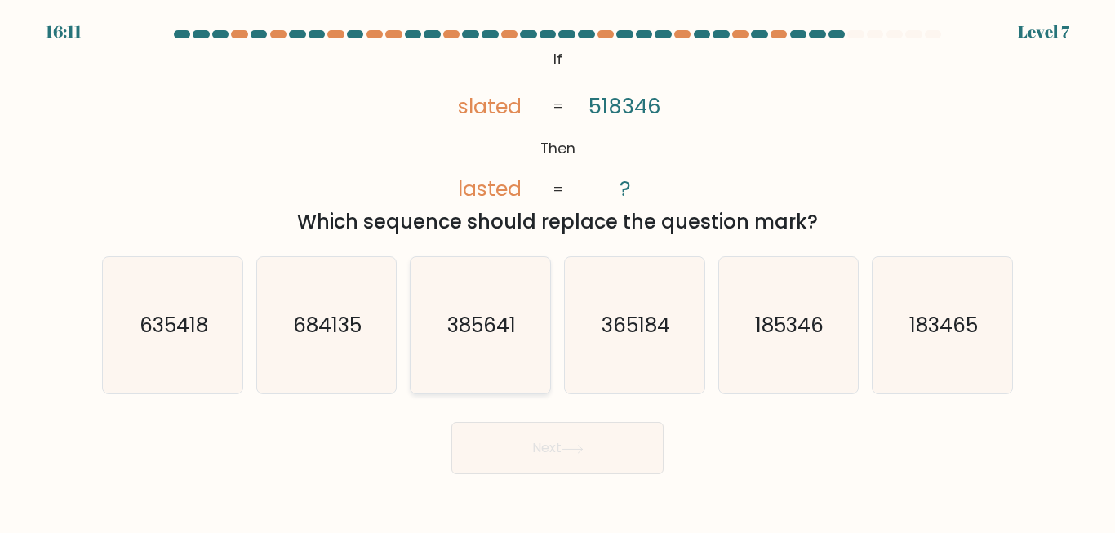
click at [473, 325] on text "385641" at bounding box center [481, 325] width 69 height 29
click at [558, 271] on input "c. 385641" at bounding box center [558, 269] width 1 height 4
radio input "true"
click at [512, 451] on button "Next" at bounding box center [557, 448] width 212 height 52
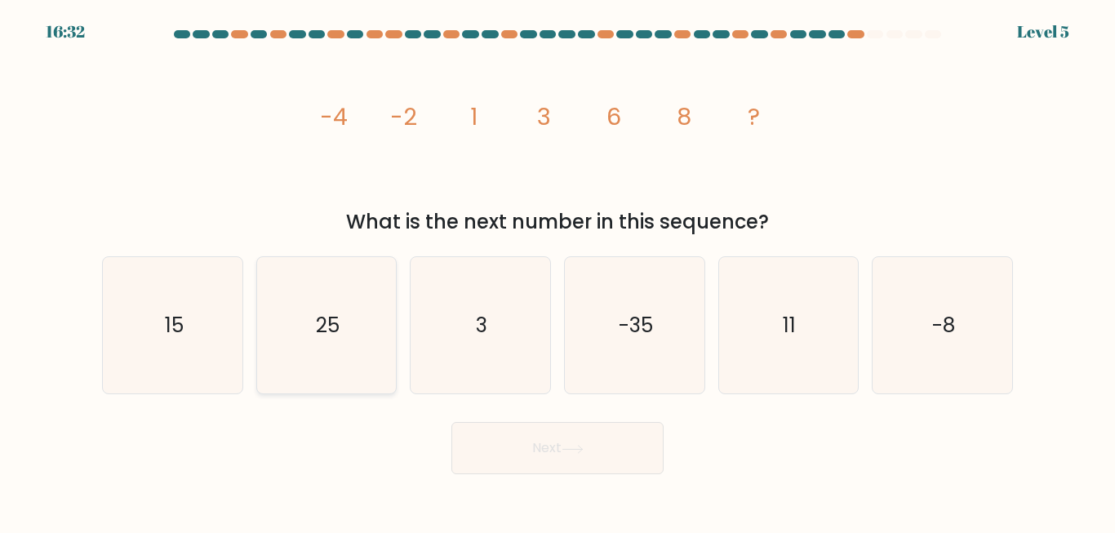
click at [329, 303] on icon "25" at bounding box center [326, 325] width 136 height 136
click at [558, 271] on input "b. 25" at bounding box center [558, 269] width 1 height 4
radio input "true"
click at [542, 450] on button "Next" at bounding box center [557, 448] width 212 height 52
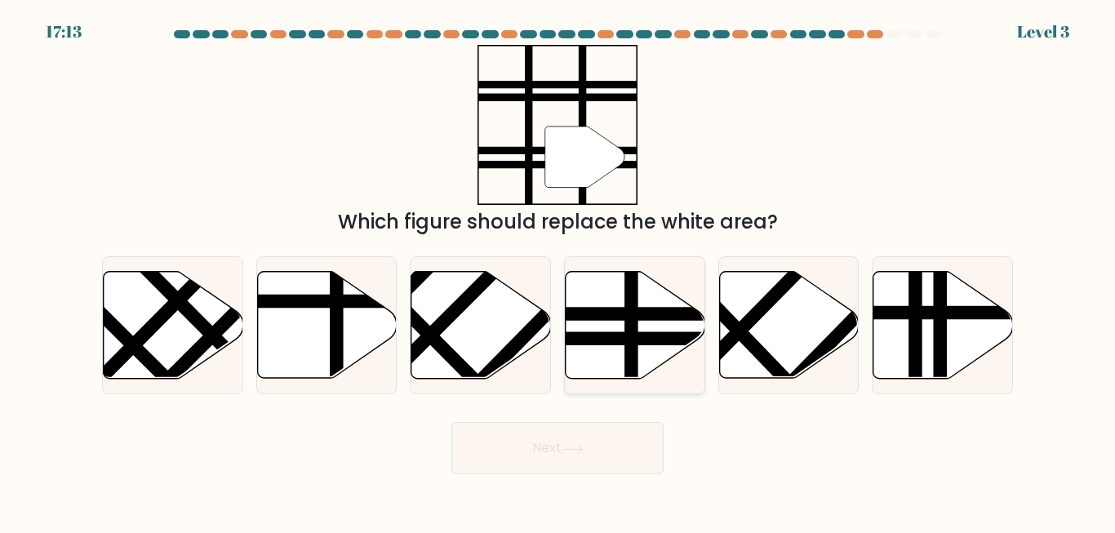
click at [589, 339] on line at bounding box center [587, 339] width 281 height 0
click at [558, 271] on input "d." at bounding box center [558, 269] width 1 height 4
radio input "true"
click at [598, 451] on button "Next" at bounding box center [557, 448] width 212 height 52
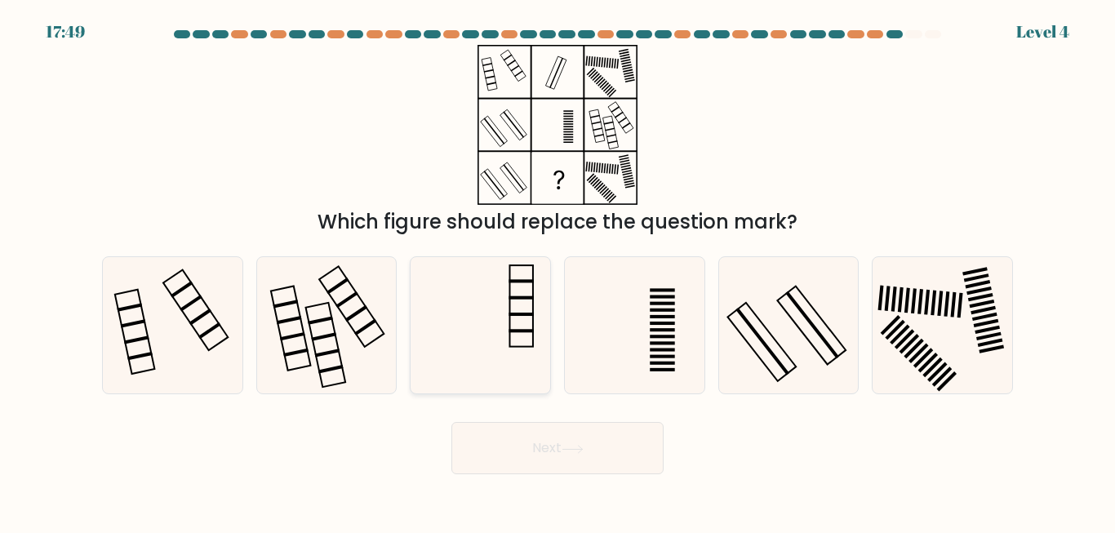
click at [520, 319] on icon at bounding box center [480, 325] width 136 height 136
click at [558, 271] on input "c." at bounding box center [558, 269] width 1 height 4
radio input "true"
click at [715, 345] on div "e." at bounding box center [789, 325] width 154 height 138
click at [526, 447] on button "Next" at bounding box center [557, 448] width 212 height 52
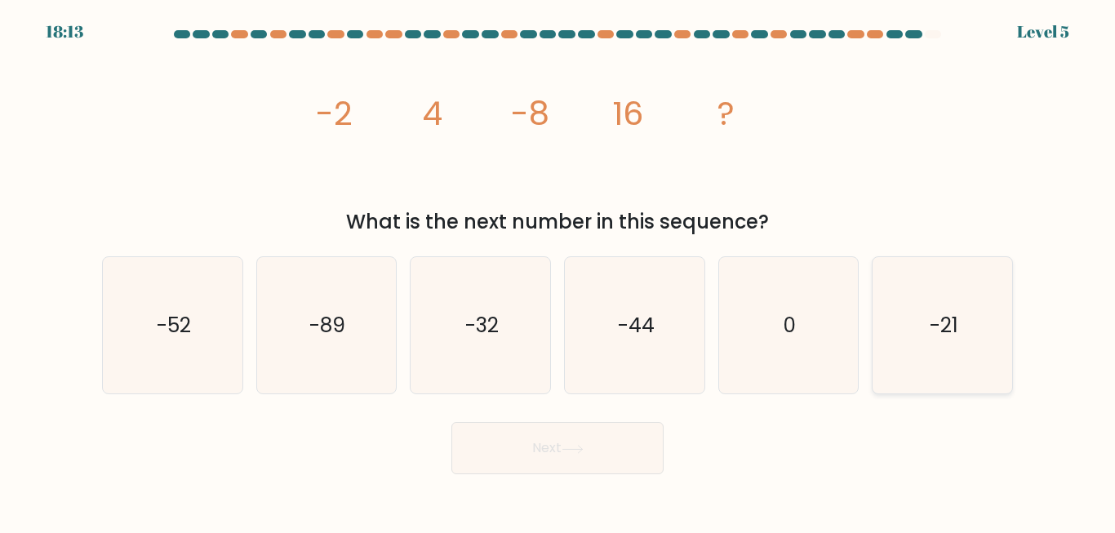
click at [928, 325] on icon "-21" at bounding box center [942, 325] width 136 height 136
click at [558, 271] on input "f. -21" at bounding box center [558, 269] width 1 height 4
radio input "true"
click at [522, 433] on button "Next" at bounding box center [557, 448] width 212 height 52
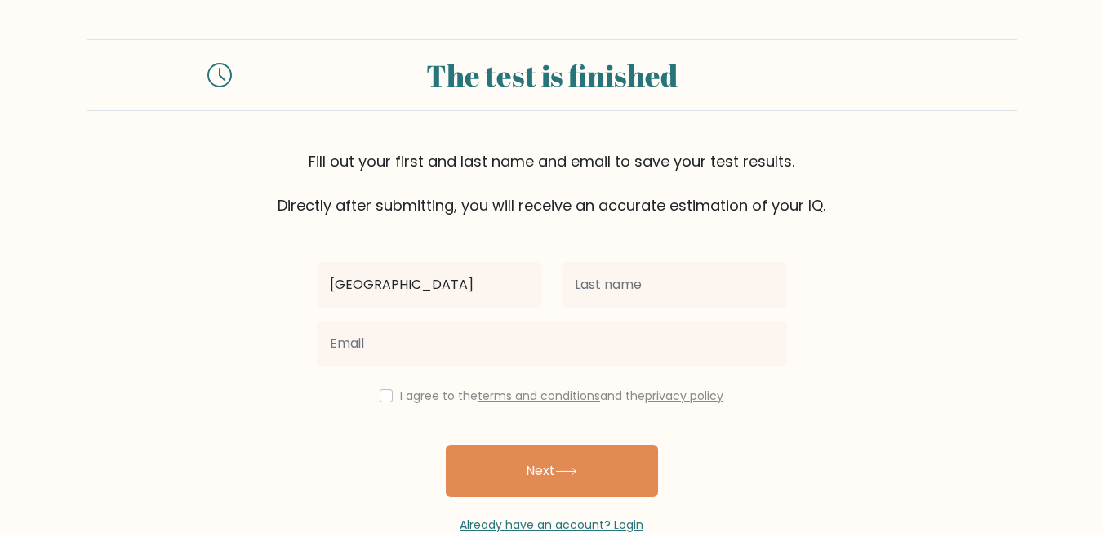
type input "[GEOGRAPHIC_DATA]"
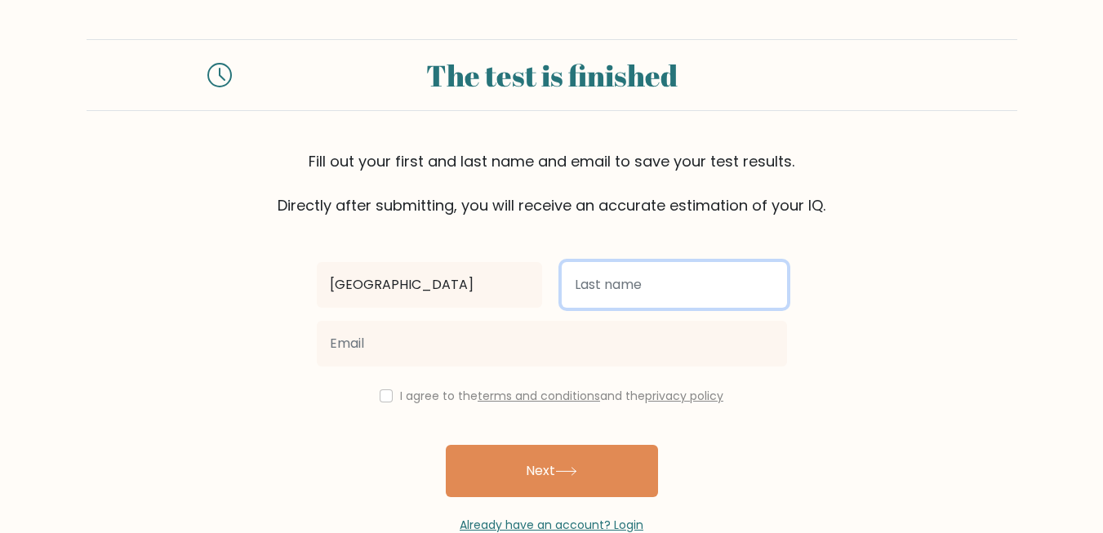
click at [671, 286] on input "text" at bounding box center [674, 285] width 225 height 46
type input "[PERSON_NAME]"
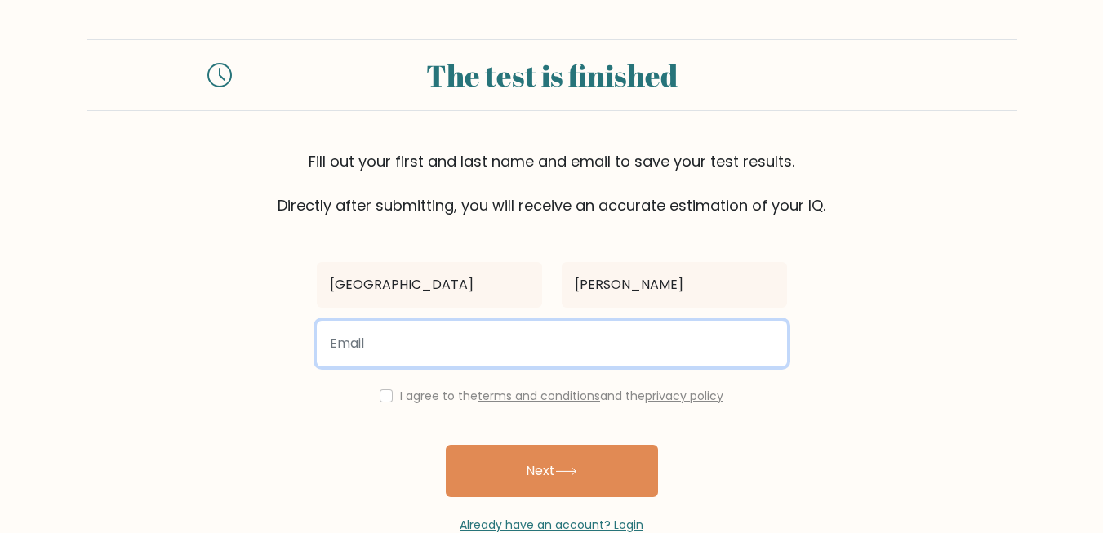
click at [472, 337] on input "email" at bounding box center [552, 344] width 470 height 46
type input "[EMAIL_ADDRESS][DOMAIN_NAME]"
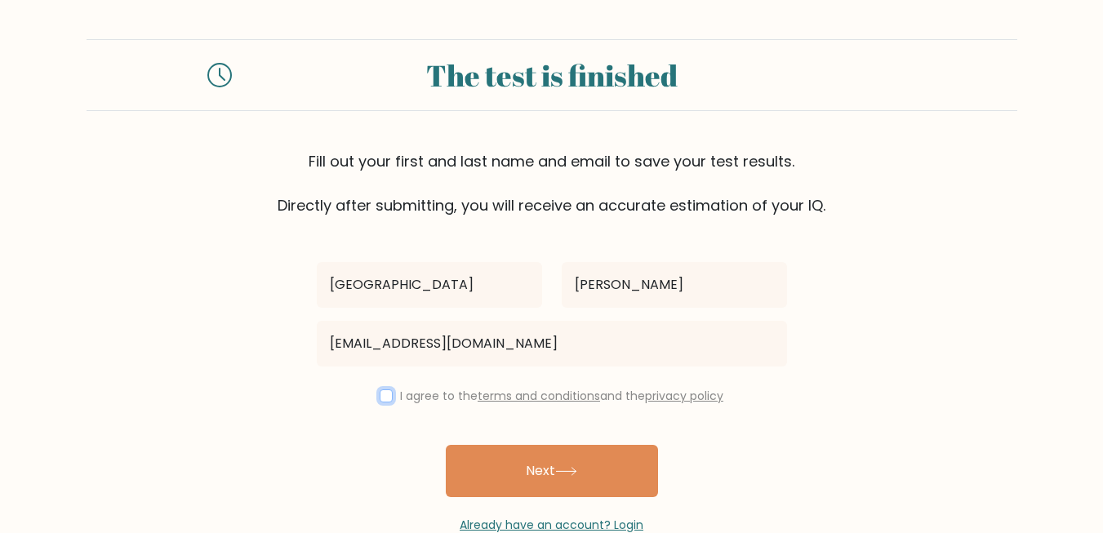
click at [390, 399] on input "checkbox" at bounding box center [386, 395] width 13 height 13
checkbox input "true"
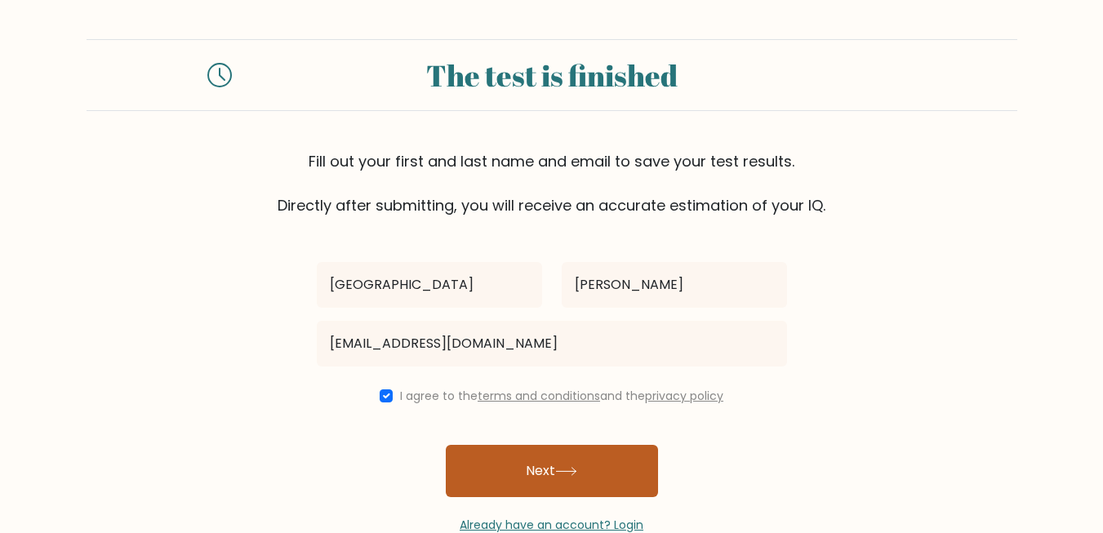
click at [530, 475] on button "Next" at bounding box center [552, 471] width 212 height 52
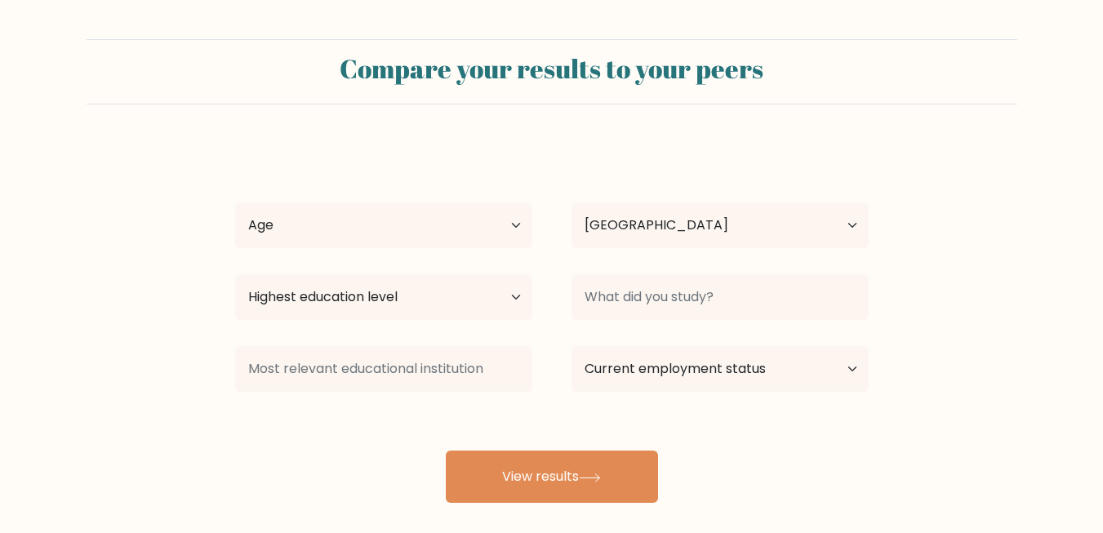
select select "PH"
click at [444, 246] on select "Age Under [DEMOGRAPHIC_DATA] [DEMOGRAPHIC_DATA] [DEMOGRAPHIC_DATA] [DEMOGRAPHIC…" at bounding box center [383, 225] width 297 height 46
select select "25_34"
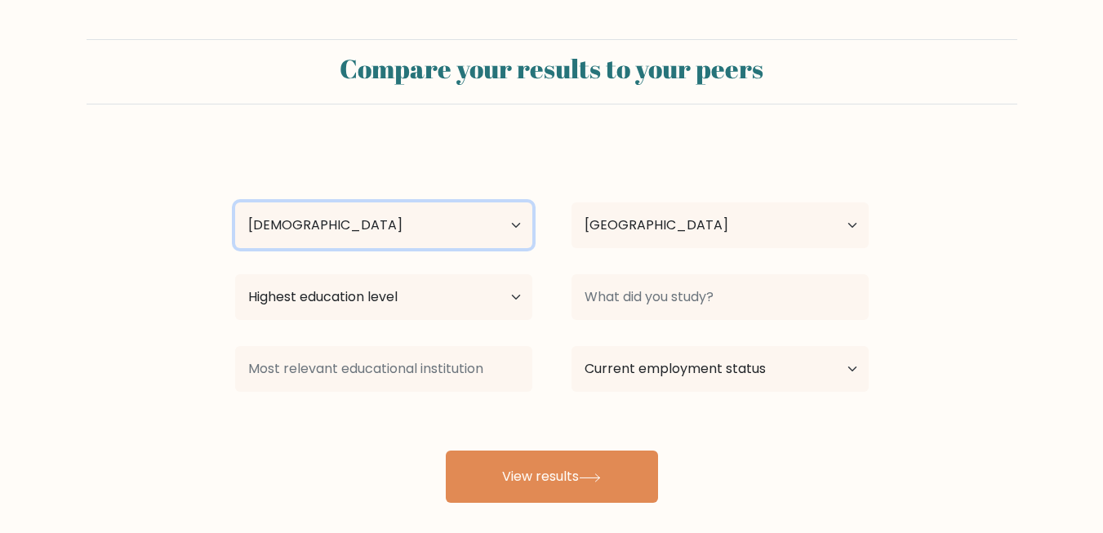
click at [235, 202] on select "Age Under 18 years old 18-24 years old 25-34 years old 35-44 years old 45-54 ye…" at bounding box center [383, 225] width 297 height 46
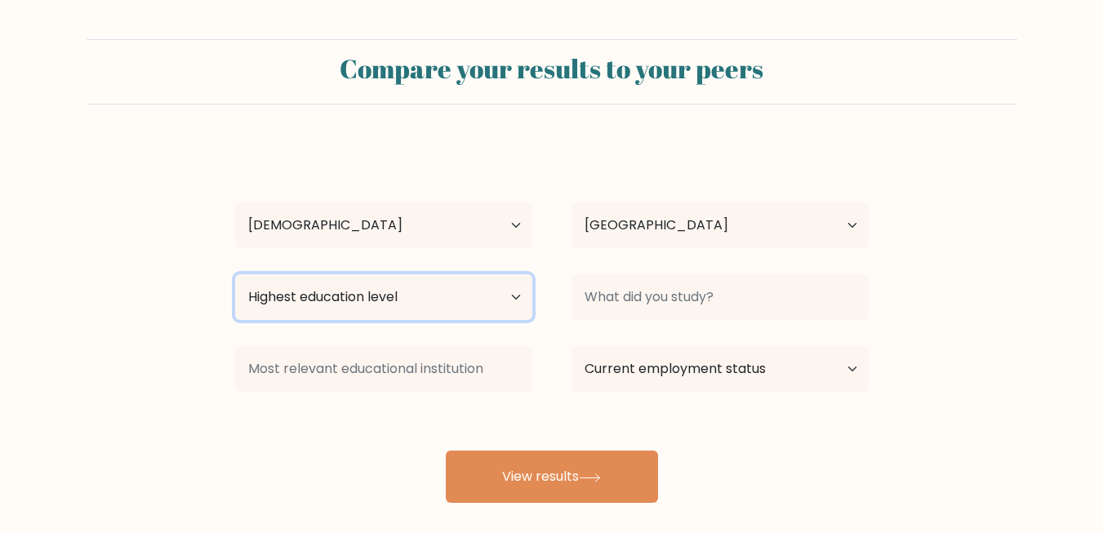
click at [451, 304] on select "Highest education level No schooling Primary Lower Secondary Upper Secondary Oc…" at bounding box center [383, 297] width 297 height 46
click at [235, 274] on select "Highest education level No schooling Primary Lower Secondary Upper Secondary Oc…" at bounding box center [383, 297] width 297 height 46
click at [448, 297] on select "Highest education level No schooling Primary Lower Secondary Upper Secondary Oc…" at bounding box center [383, 297] width 297 height 46
select select "upper_secondary"
click at [235, 274] on select "Highest education level No schooling Primary Lower Secondary Upper Secondary Oc…" at bounding box center [383, 297] width 297 height 46
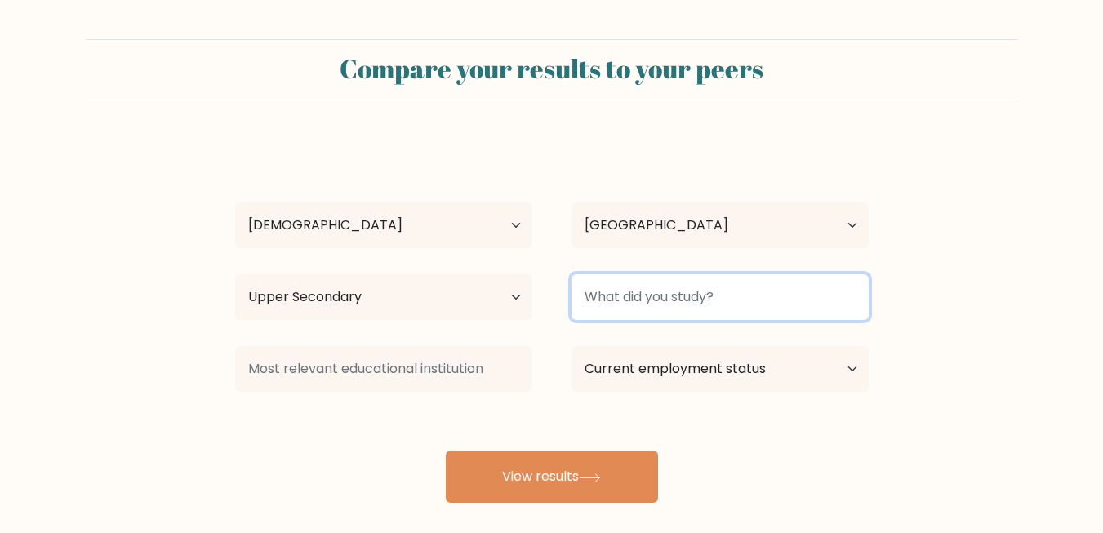
click at [648, 305] on input at bounding box center [719, 297] width 297 height 46
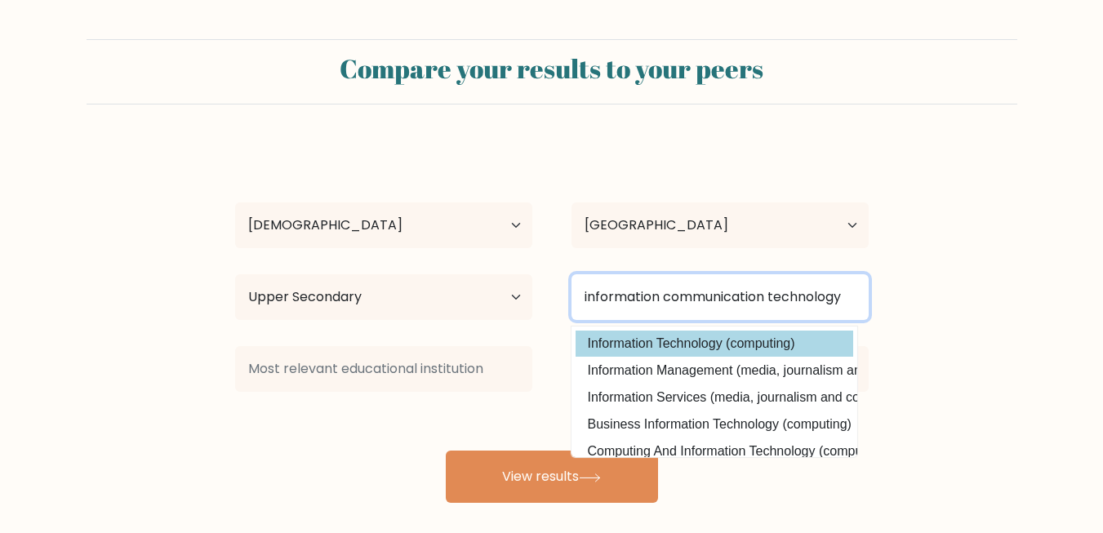
type input "information communication technology"
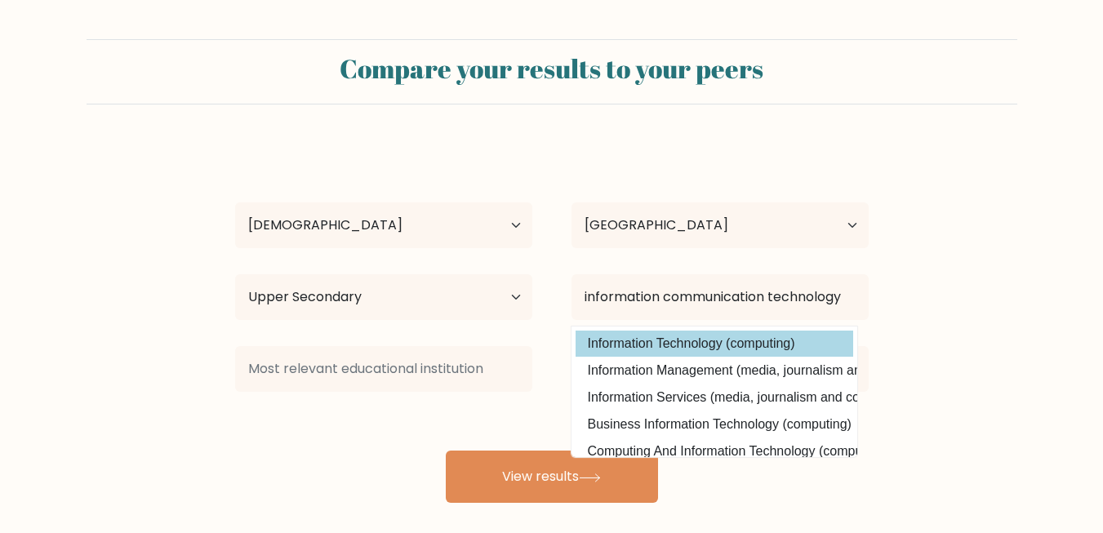
click at [627, 337] on div "geneva palacio Age Under 18 years old 18-24 years old 25-34 years old 35-44 yea…" at bounding box center [551, 323] width 653 height 359
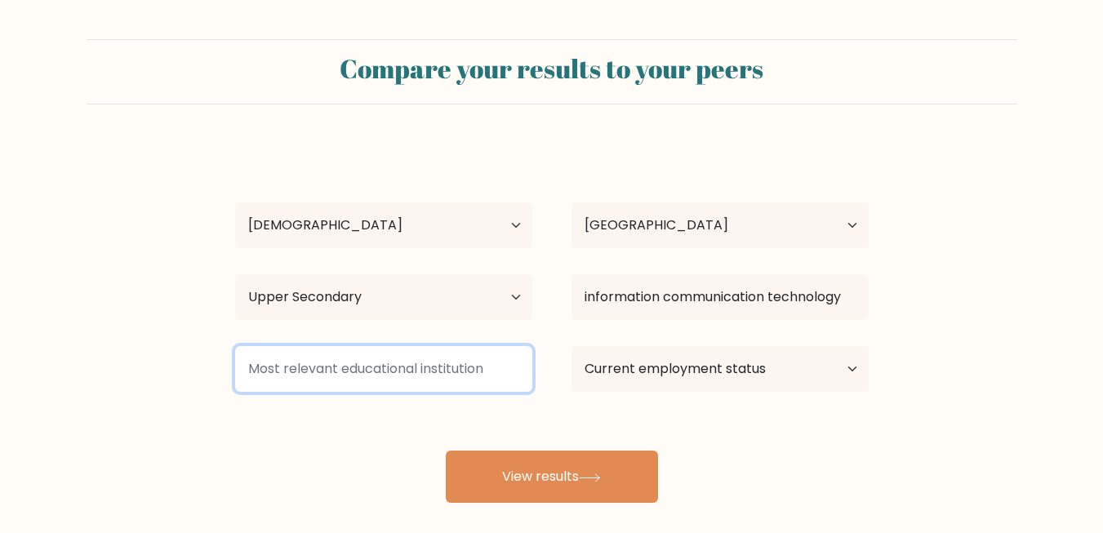
click at [326, 373] on input at bounding box center [383, 369] width 297 height 46
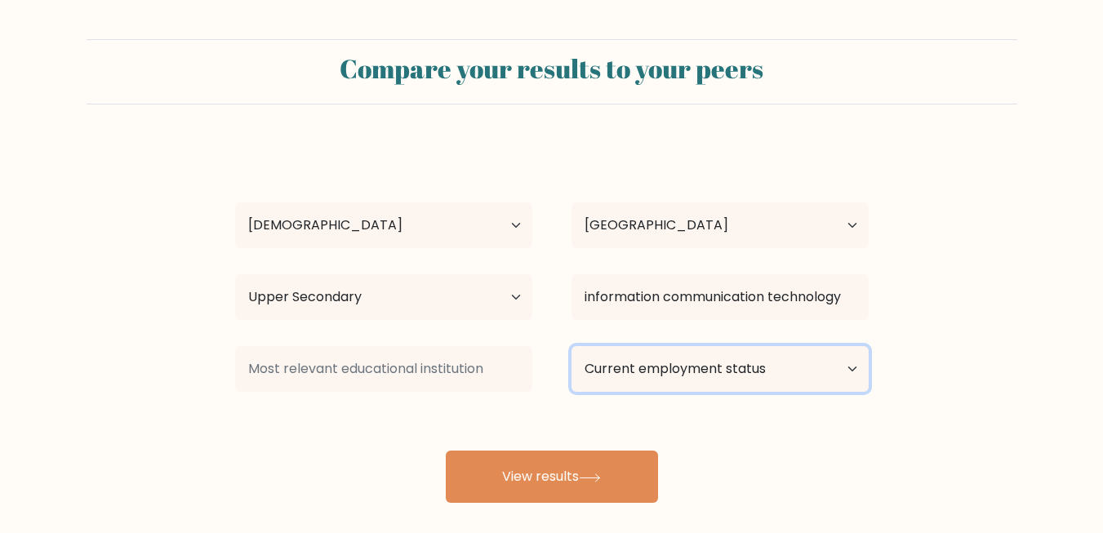
click at [724, 368] on select "Current employment status Employed Student Retired Other / prefer not to answer" at bounding box center [719, 369] width 297 height 46
click at [571, 346] on select "Current employment status Employed Student Retired Other / prefer not to answer" at bounding box center [719, 369] width 297 height 46
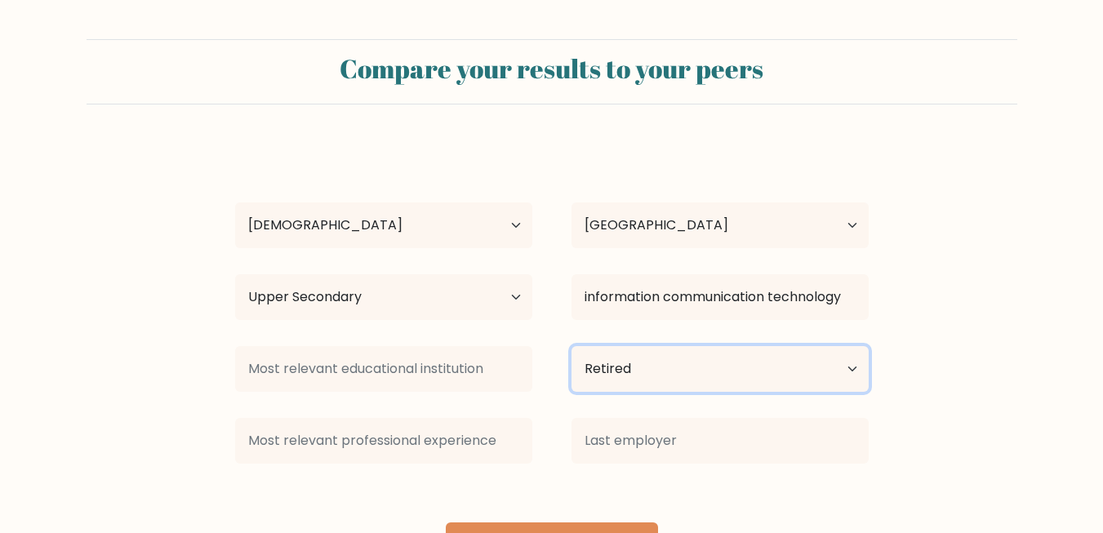
click at [658, 376] on select "Current employment status Employed Student Retired Other / prefer not to answer" at bounding box center [719, 369] width 297 height 46
select select "other"
click at [571, 346] on select "Current employment status Employed Student Retired Other / prefer not to answer" at bounding box center [719, 369] width 297 height 46
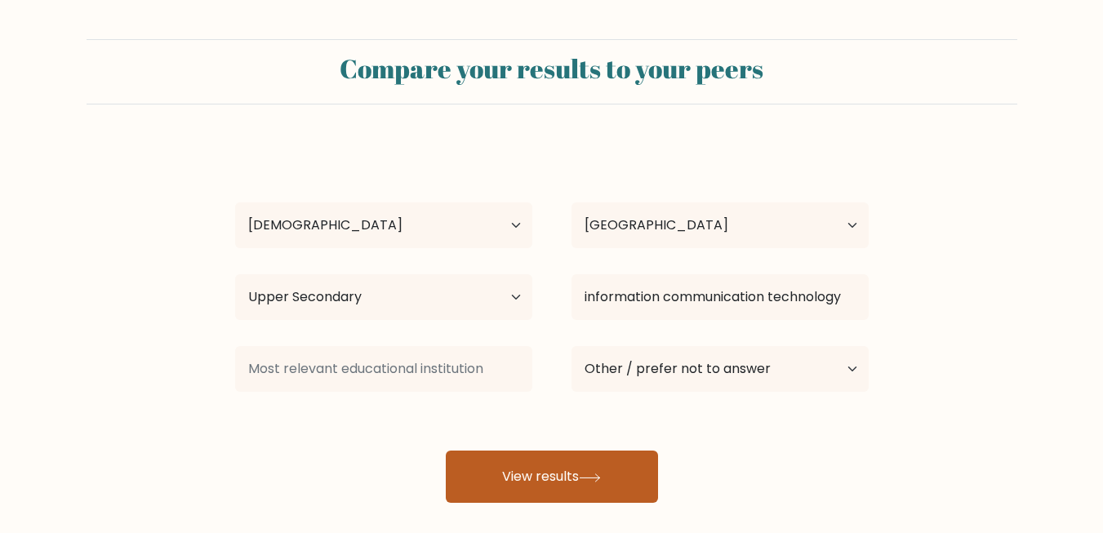
click at [567, 469] on button "View results" at bounding box center [552, 477] width 212 height 52
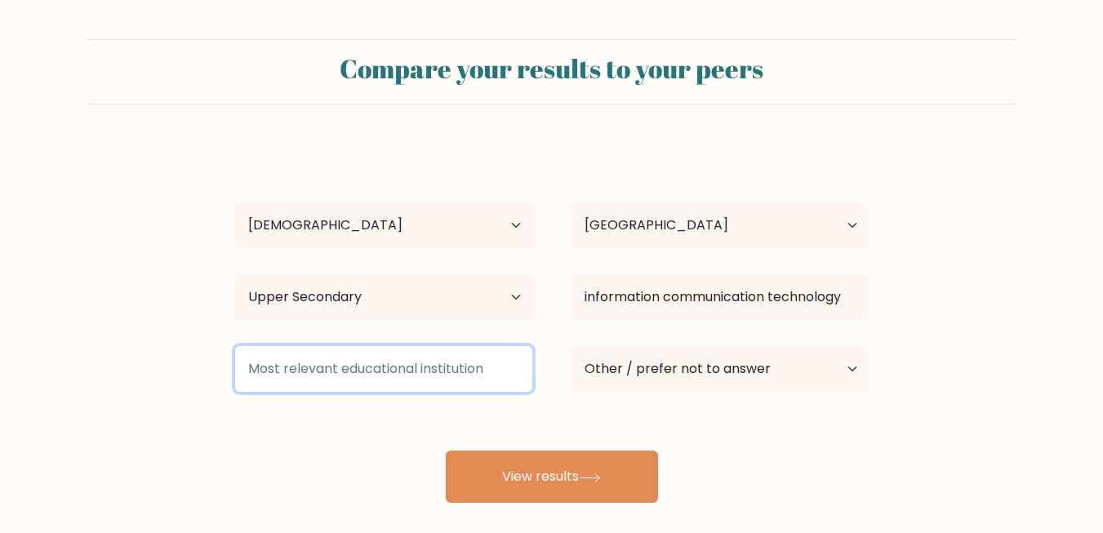
click at [327, 366] on input at bounding box center [383, 369] width 297 height 46
click at [345, 365] on input at bounding box center [383, 369] width 297 height 46
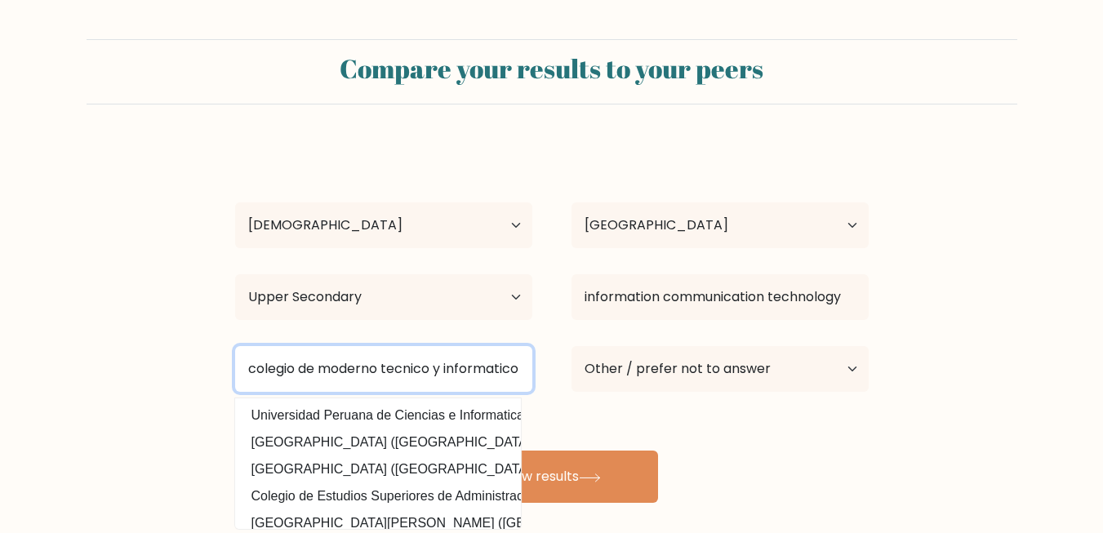
scroll to position [0, 2]
type input "colegio de moderno tecnico y informatico"
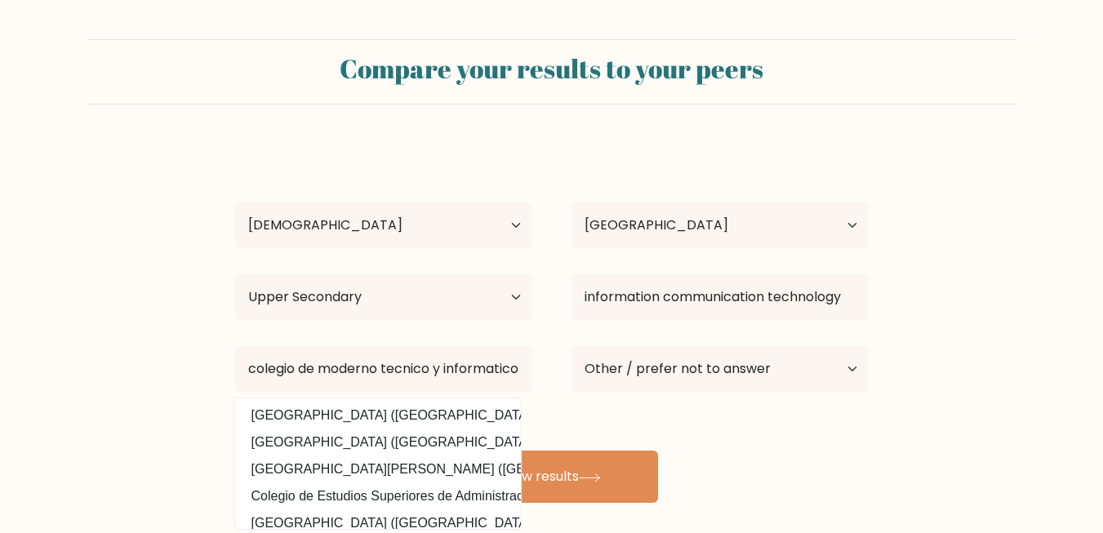
click at [590, 429] on div "geneva palacio Age Under 18 years old 18-24 years old 25-34 years old 35-44 yea…" at bounding box center [551, 323] width 653 height 359
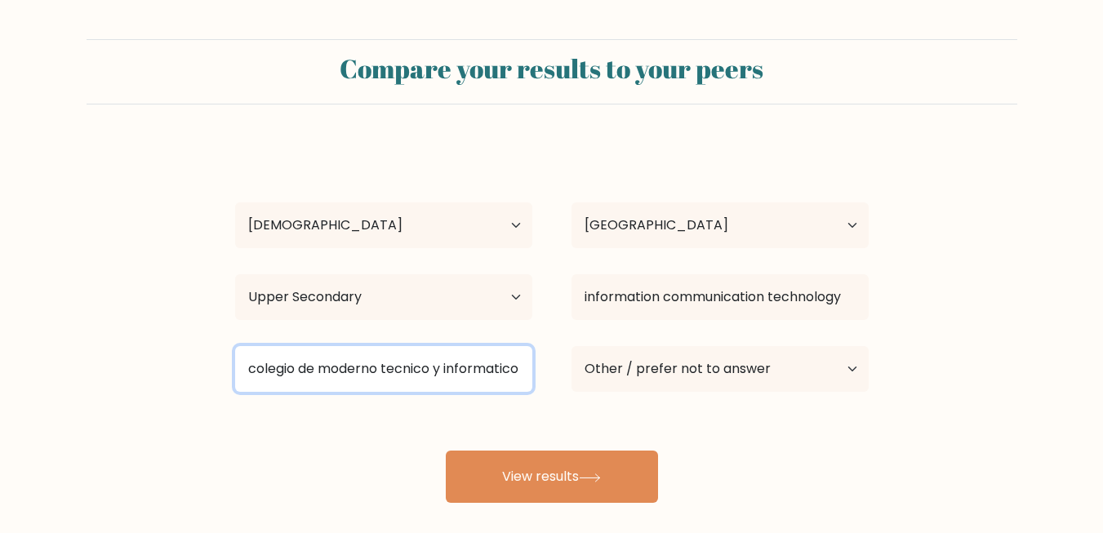
click at [509, 376] on input "colegio de moderno tecnico y informatico" at bounding box center [383, 369] width 297 height 46
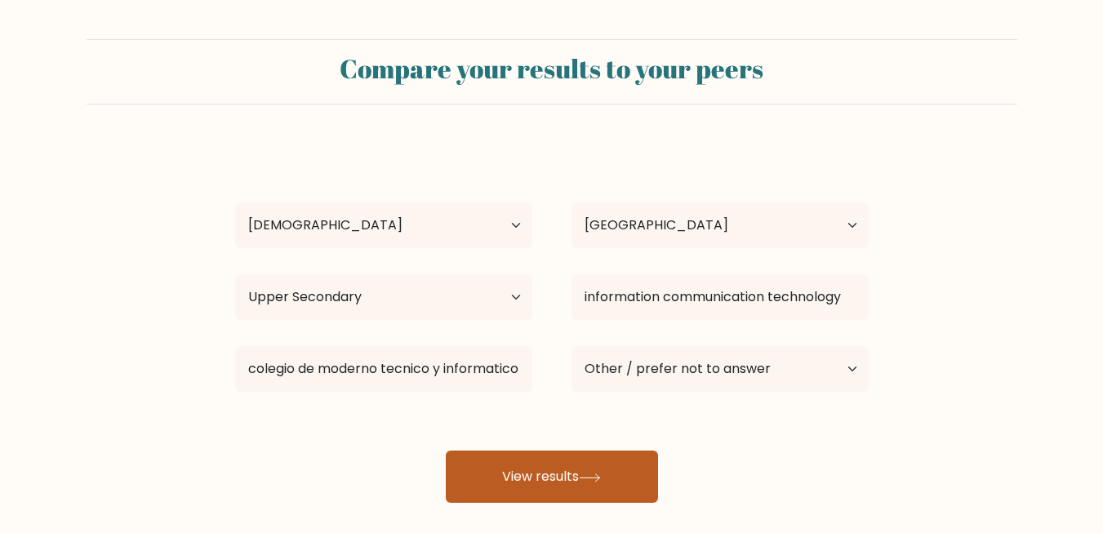
click at [549, 470] on button "View results" at bounding box center [552, 477] width 212 height 52
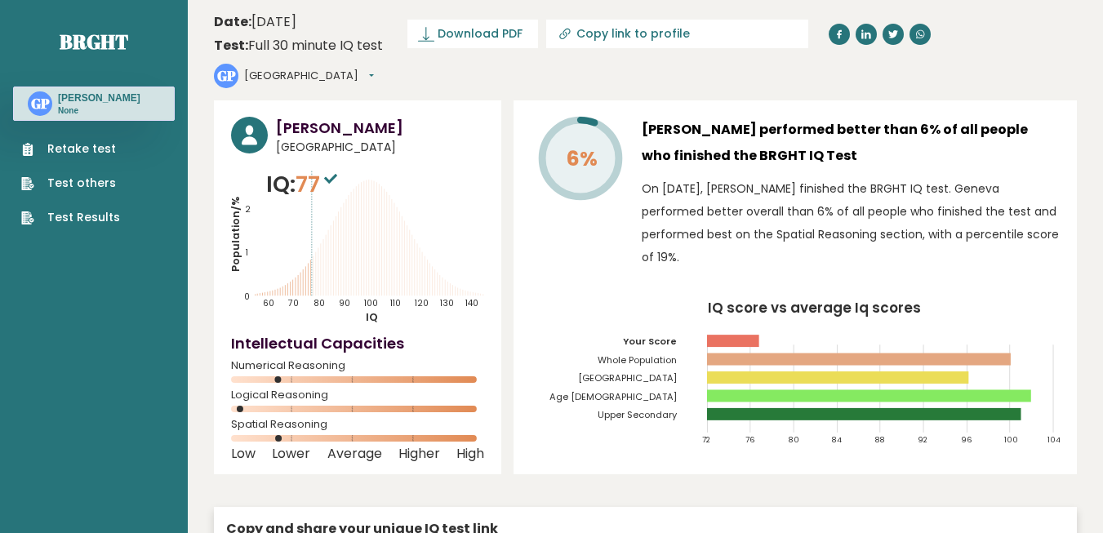
click at [571, 32] on icon at bounding box center [565, 34] width 16 height 16
type input "[URL][DOMAIN_NAME][PERSON_NAME]"
drag, startPoint x: 571, startPoint y: 32, endPoint x: 531, endPoint y: 63, distance: 50.0
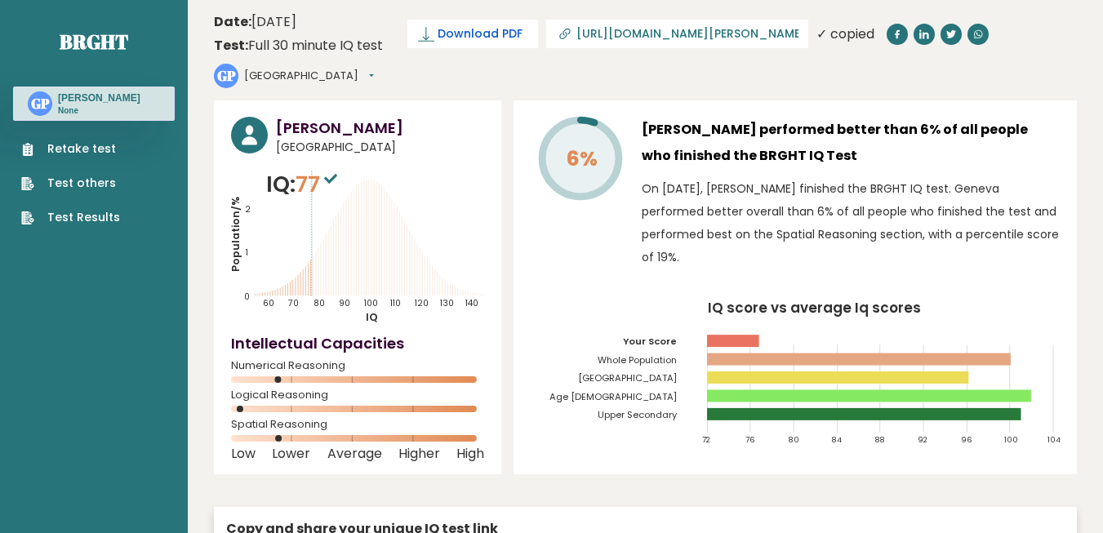
click at [486, 27] on span "Download PDF" at bounding box center [480, 33] width 85 height 17
